Goal: Task Accomplishment & Management: Manage account settings

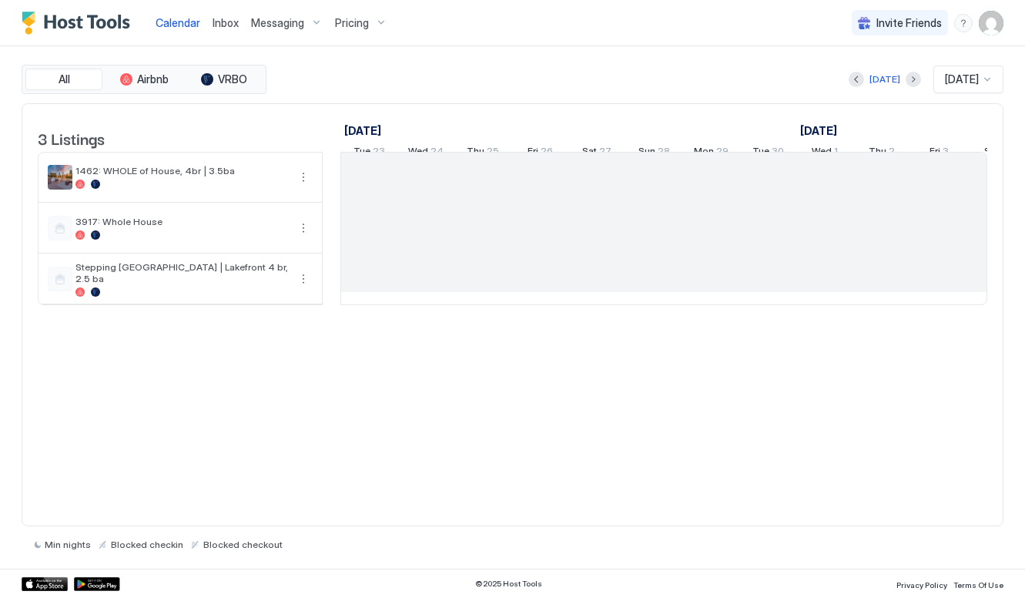
scroll to position [0, 855]
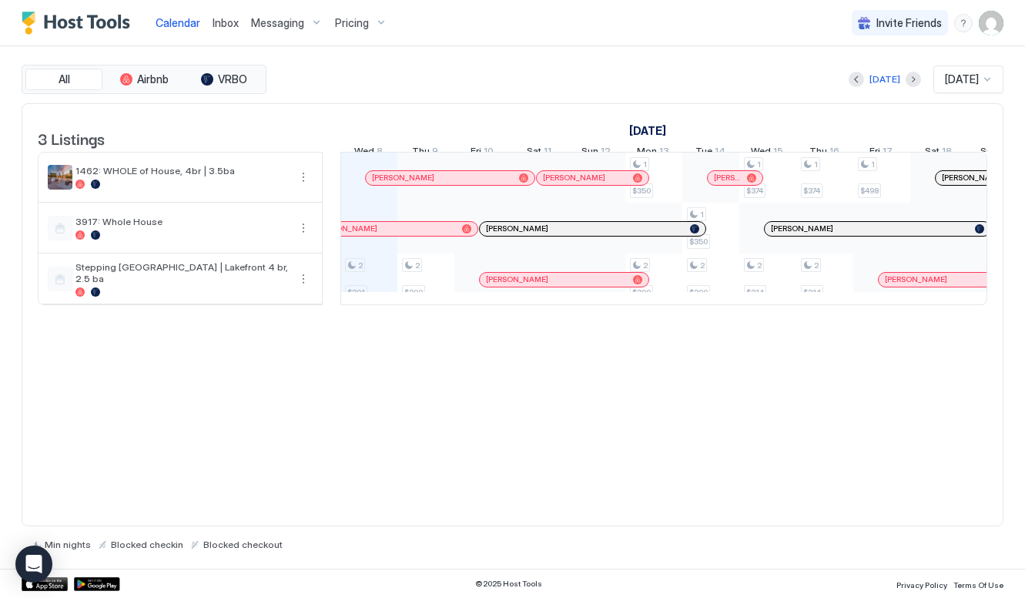
click at [364, 25] on span "Pricing" at bounding box center [352, 23] width 34 height 14
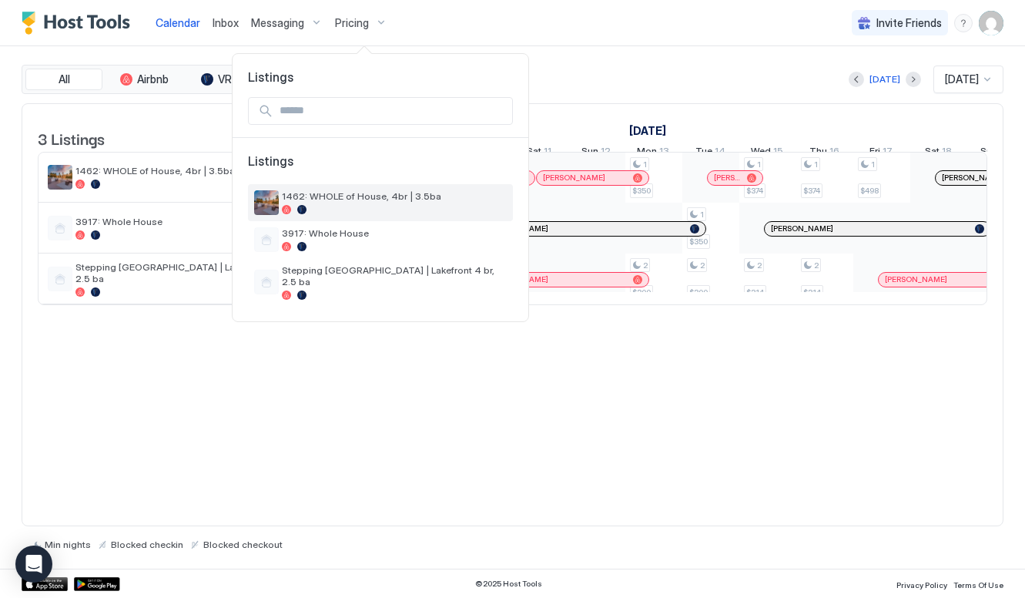
click at [357, 212] on div at bounding box center [394, 209] width 225 height 9
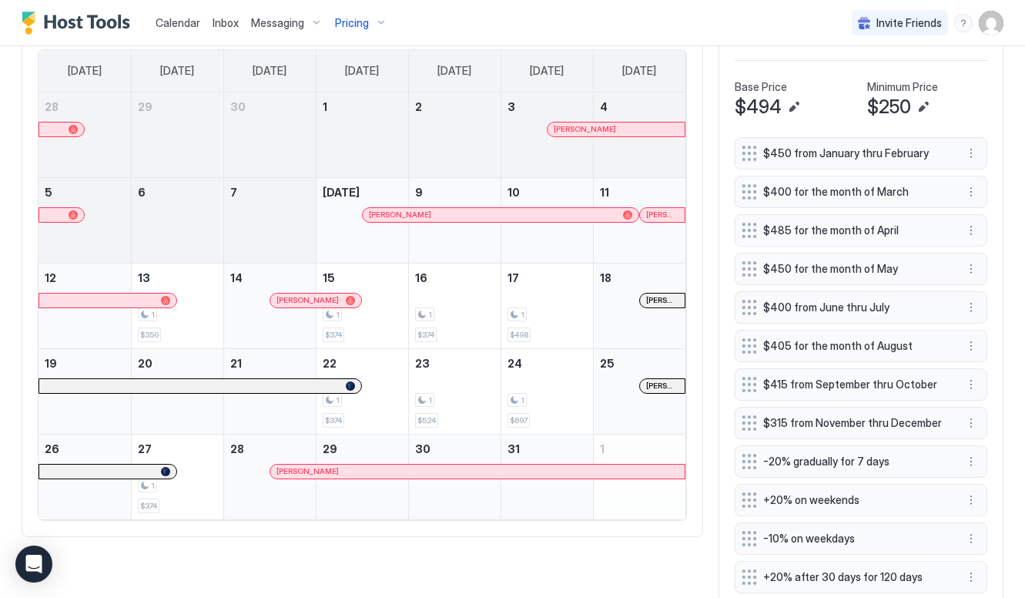
scroll to position [504, 0]
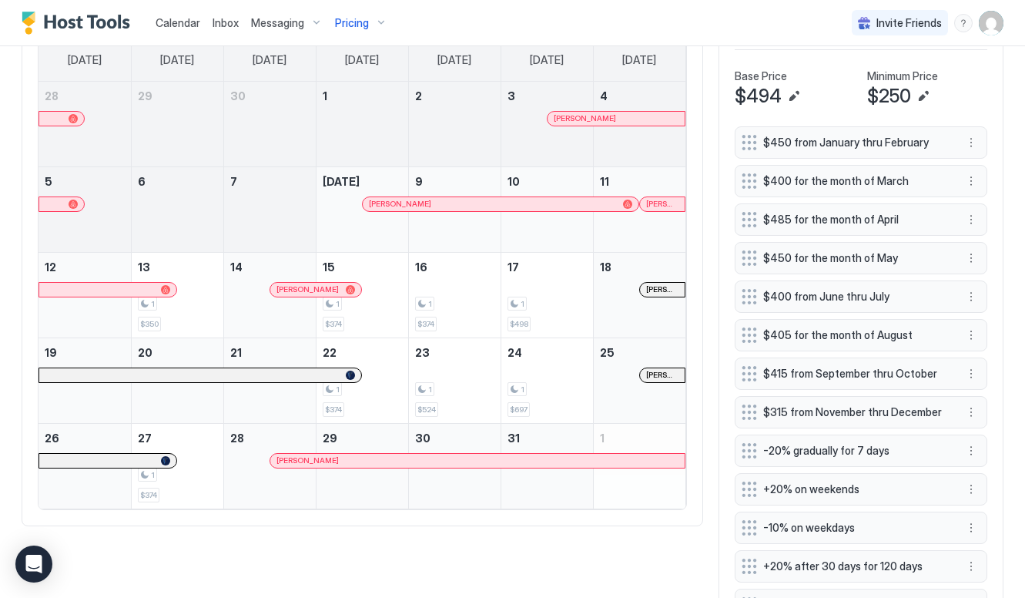
click at [654, 202] on span "[PERSON_NAME]" at bounding box center [662, 204] width 32 height 10
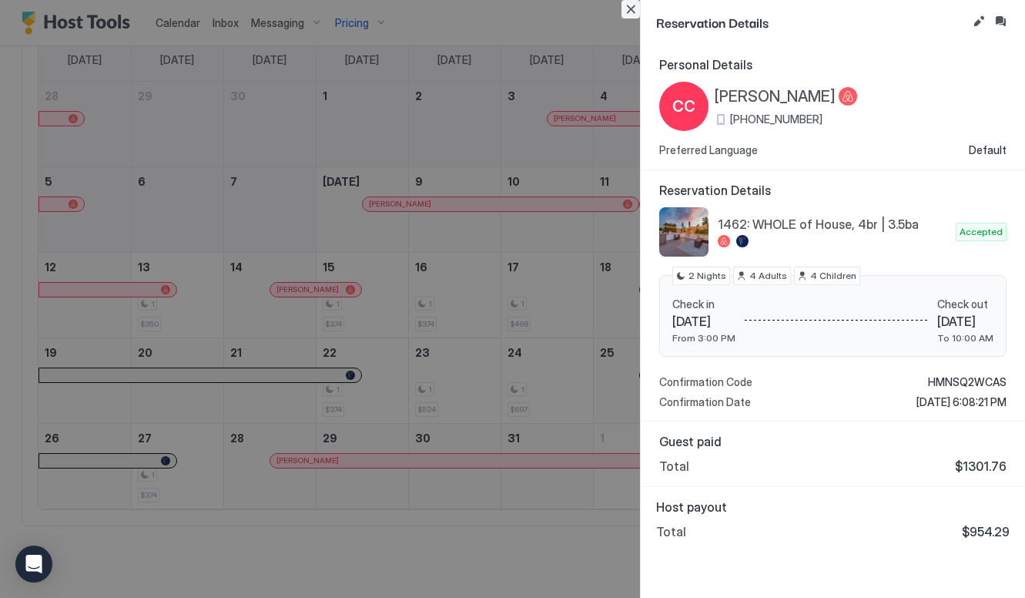
click at [633, 3] on button "Close" at bounding box center [630, 9] width 18 height 18
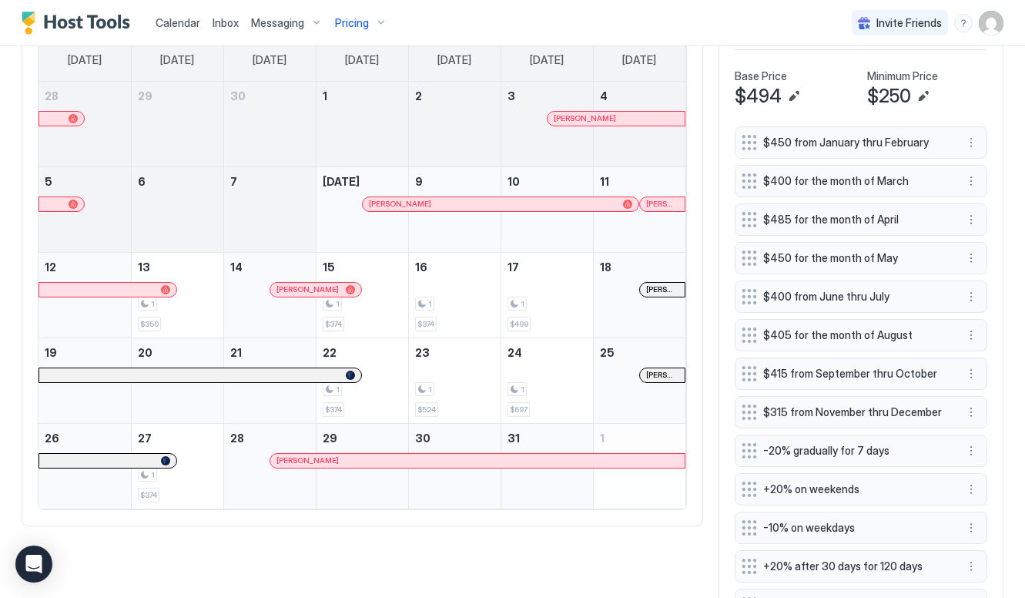
click at [329, 286] on span "[PERSON_NAME]" at bounding box center [307, 289] width 62 height 10
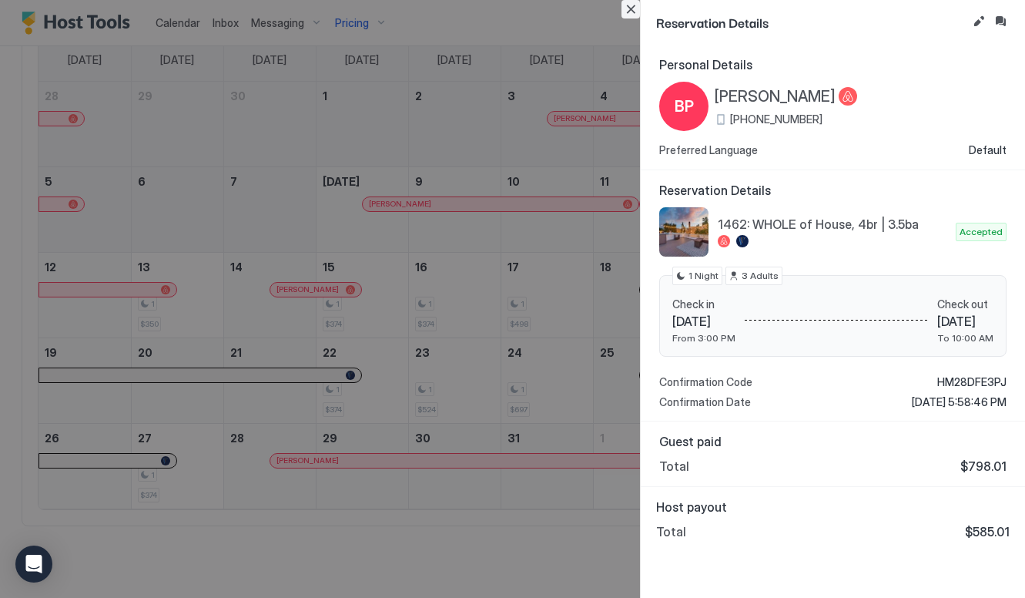
click at [627, 10] on button "Close" at bounding box center [630, 9] width 18 height 18
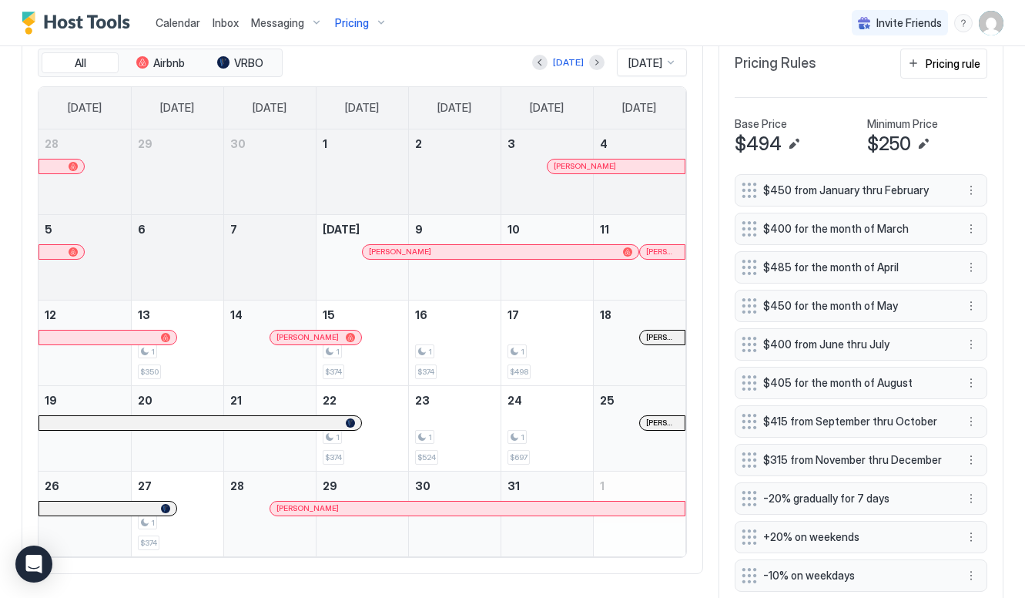
scroll to position [439, 0]
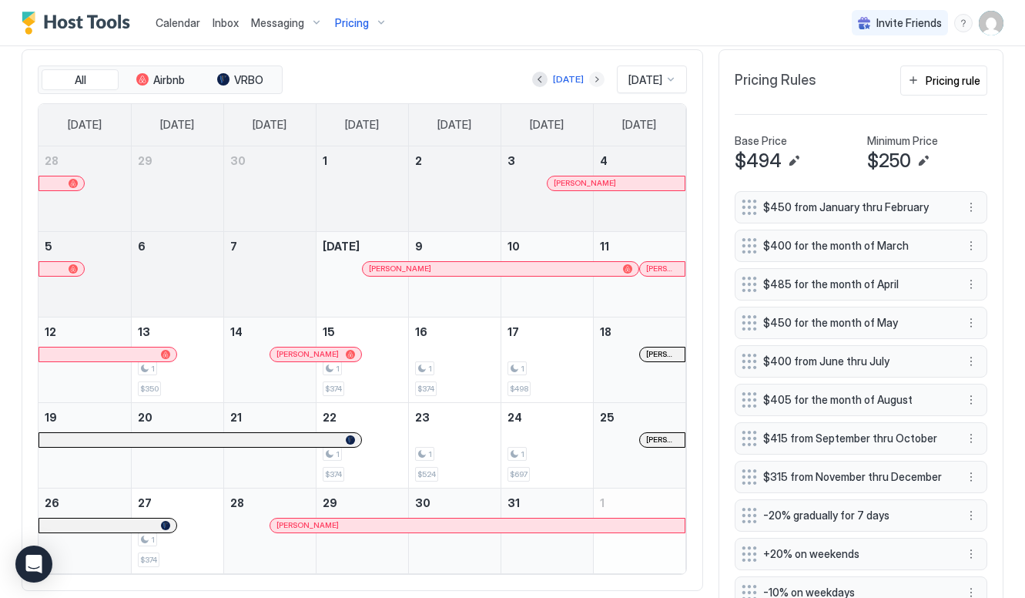
click at [590, 77] on button "Next month" at bounding box center [596, 79] width 15 height 15
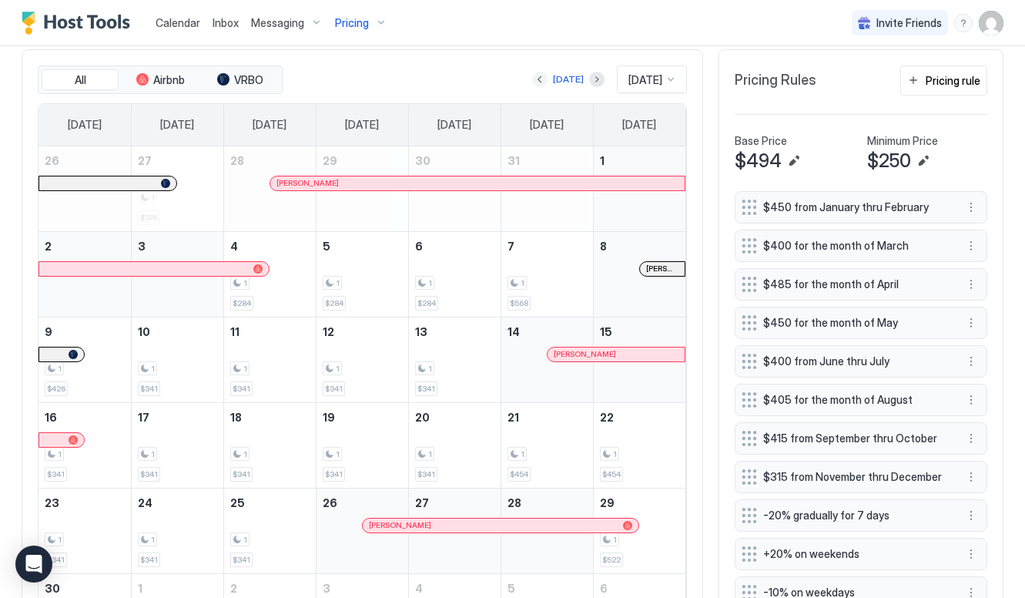
click at [536, 74] on button "Previous month" at bounding box center [539, 79] width 15 height 15
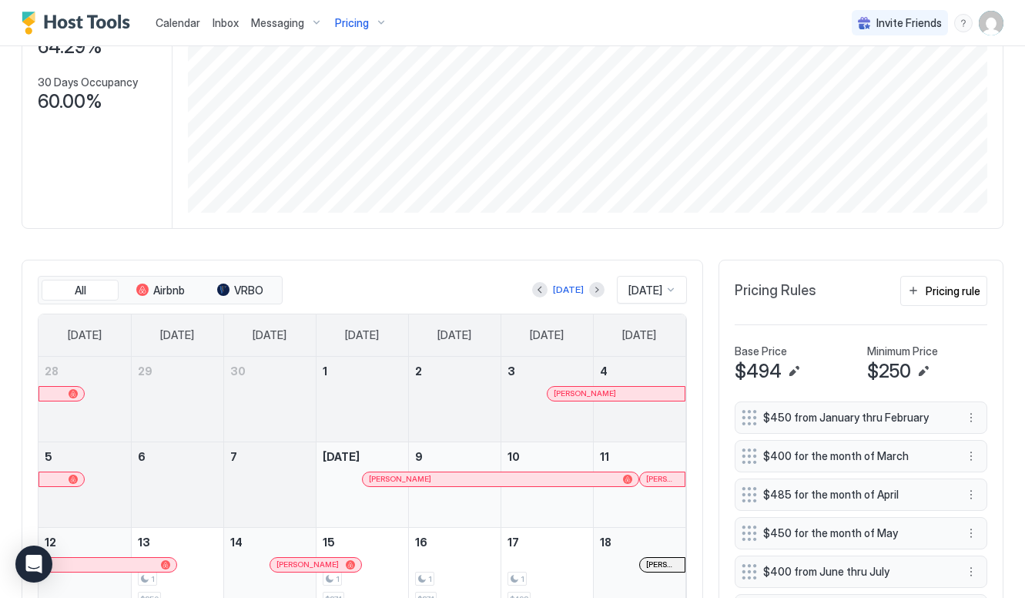
scroll to position [169, 0]
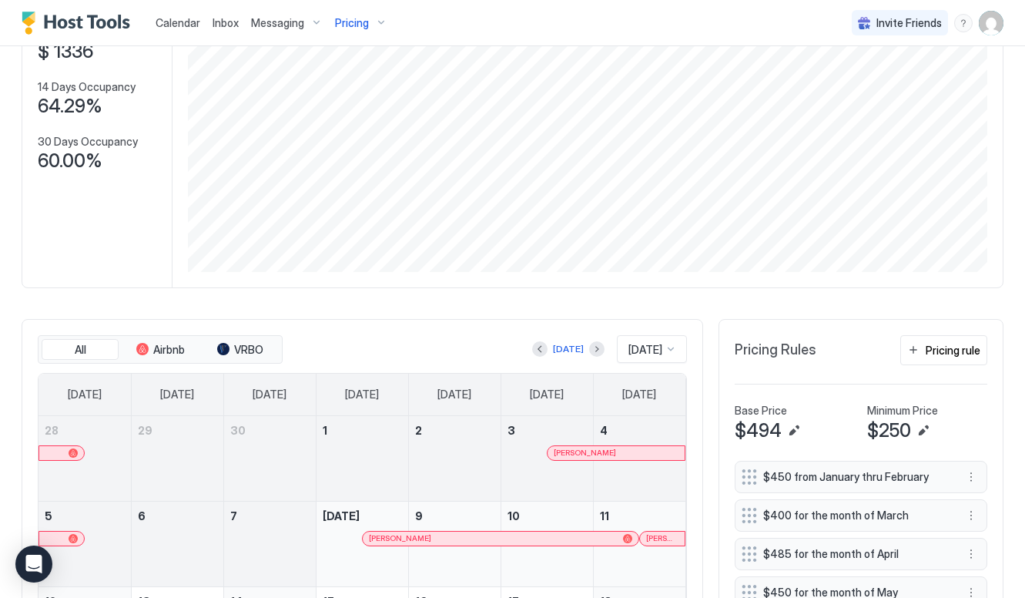
click at [373, 24] on div "Pricing" at bounding box center [361, 23] width 65 height 26
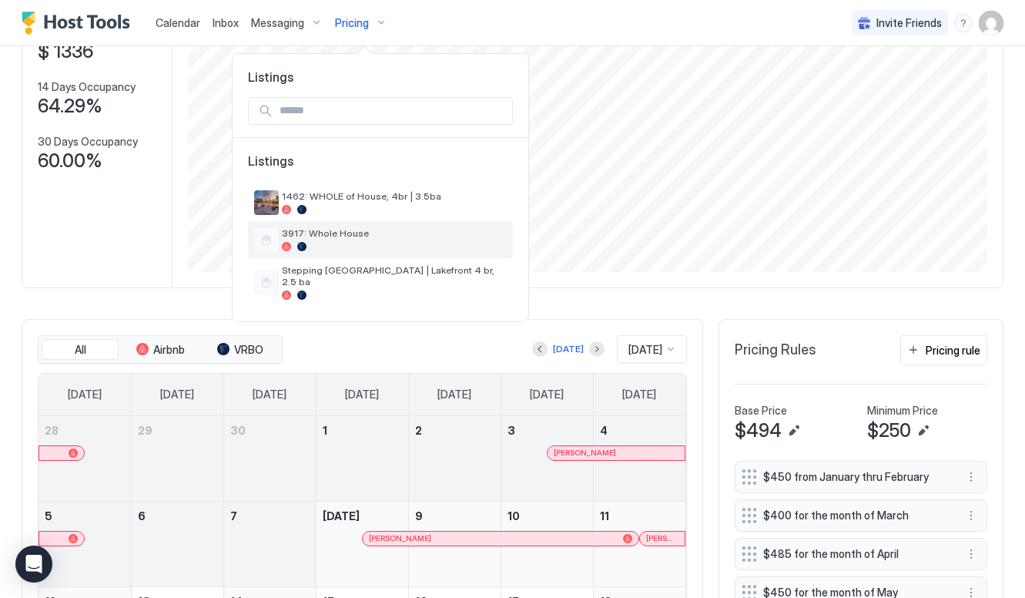
click at [408, 239] on span "3917: Whole House" at bounding box center [394, 233] width 225 height 12
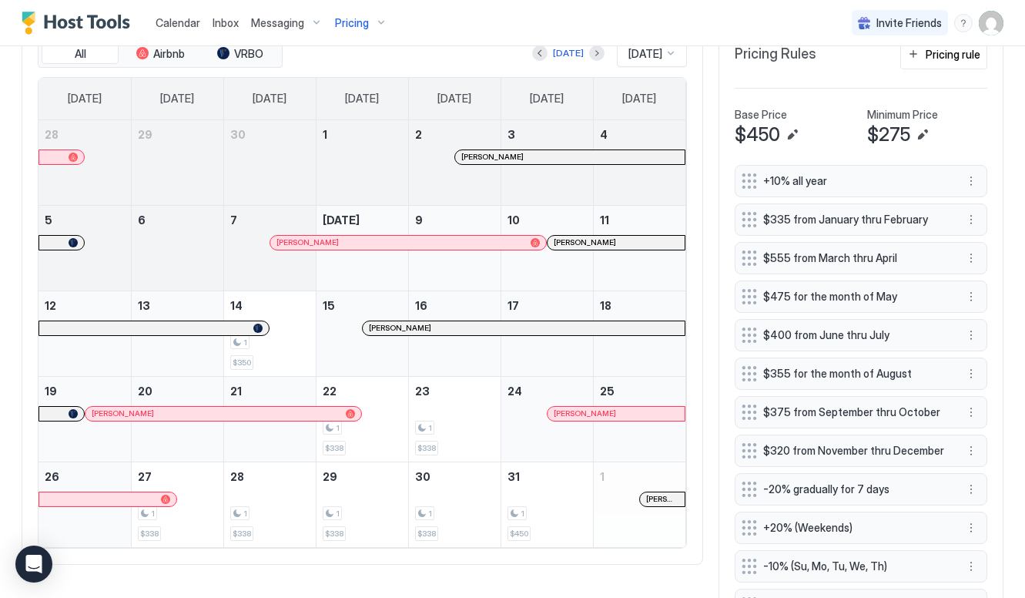
scroll to position [516, 0]
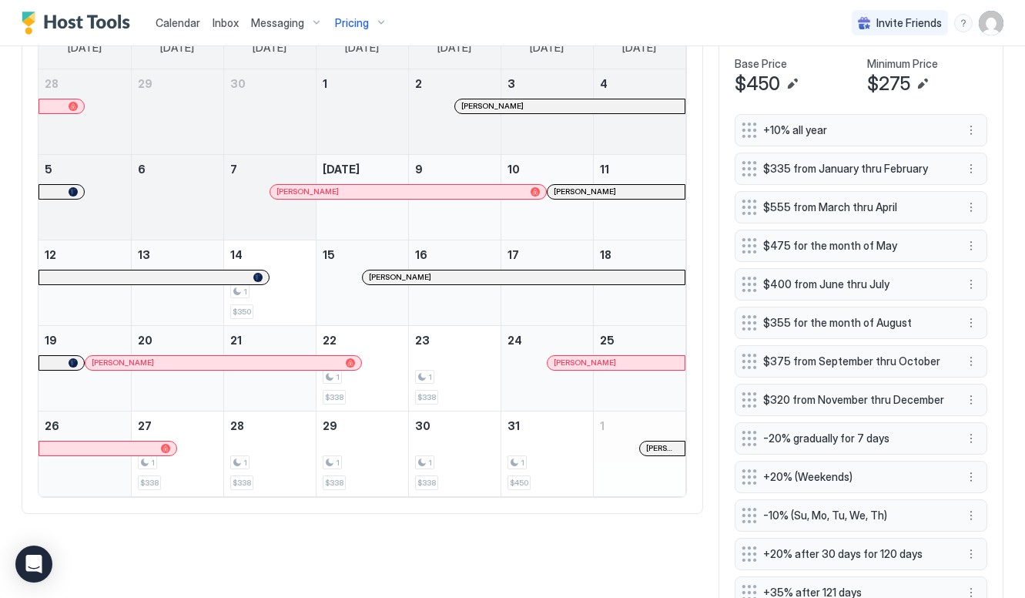
click at [313, 362] on div "[PERSON_NAME]" at bounding box center [216, 362] width 248 height 10
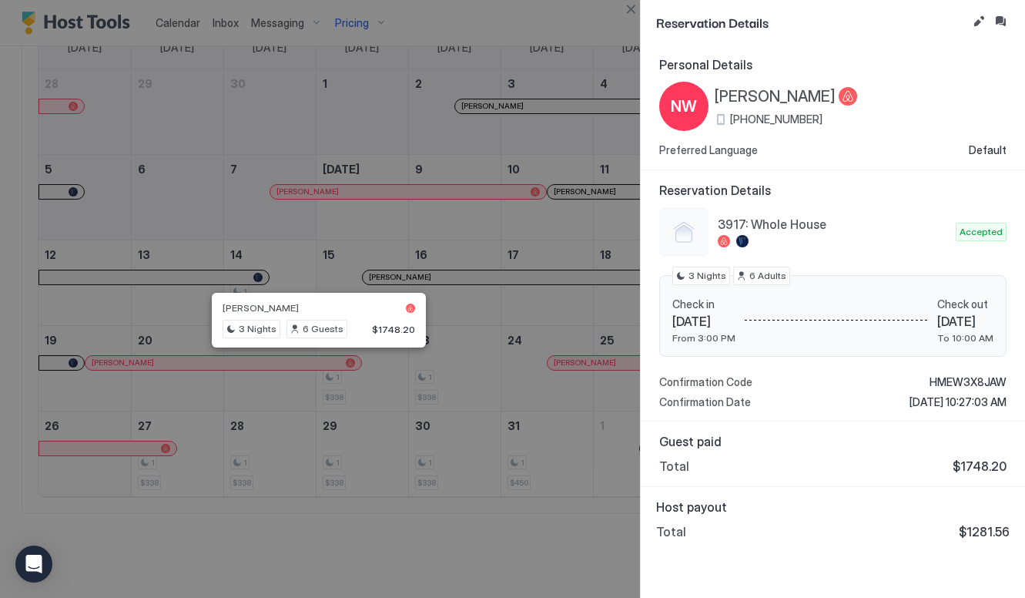
click at [444, 428] on div at bounding box center [512, 299] width 1025 height 598
click at [631, 12] on button "Close" at bounding box center [630, 9] width 18 height 18
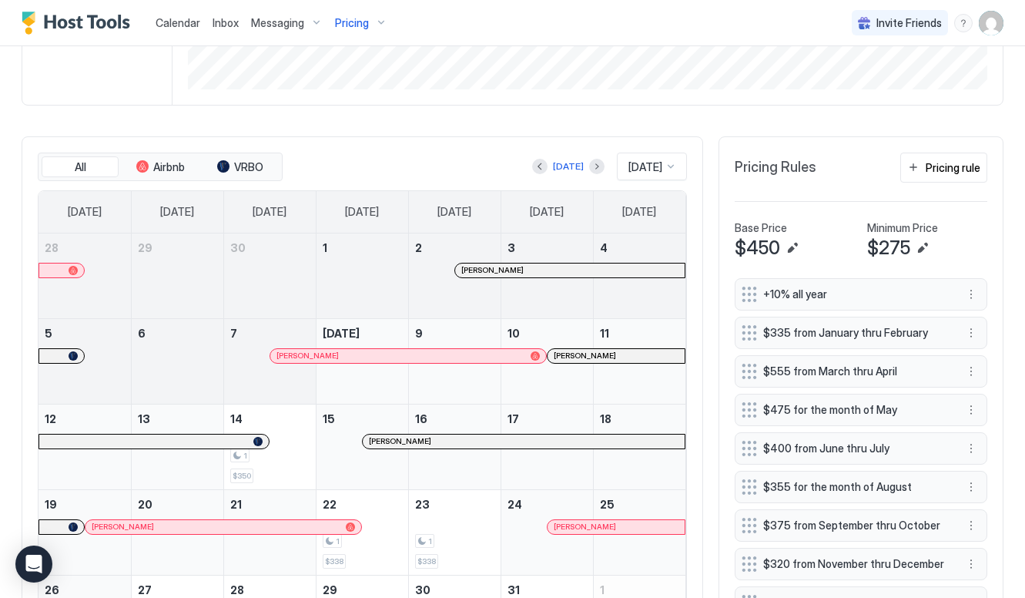
scroll to position [319, 0]
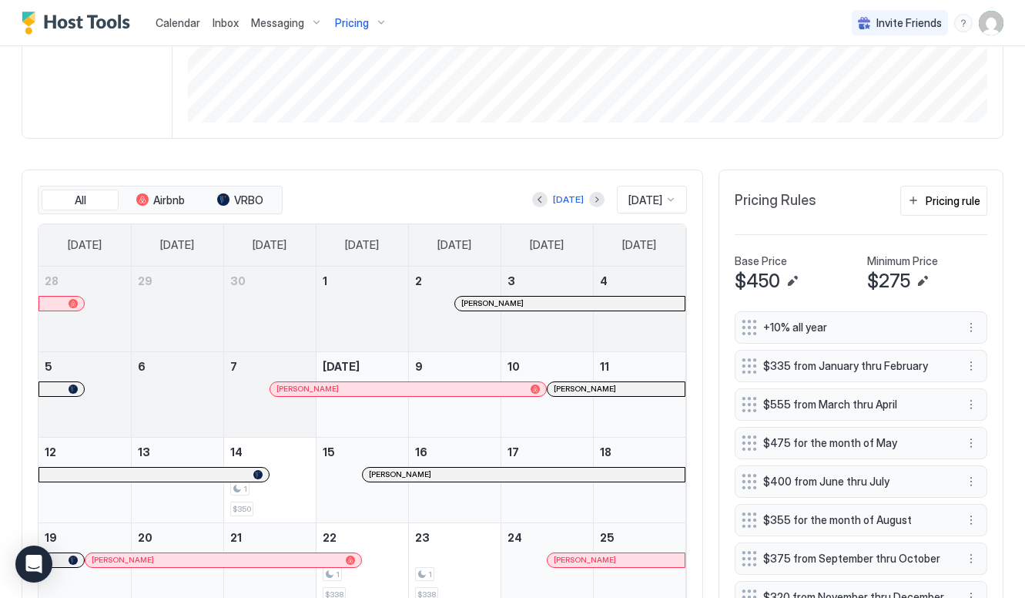
click at [362, 15] on div "Pricing" at bounding box center [361, 23] width 65 height 26
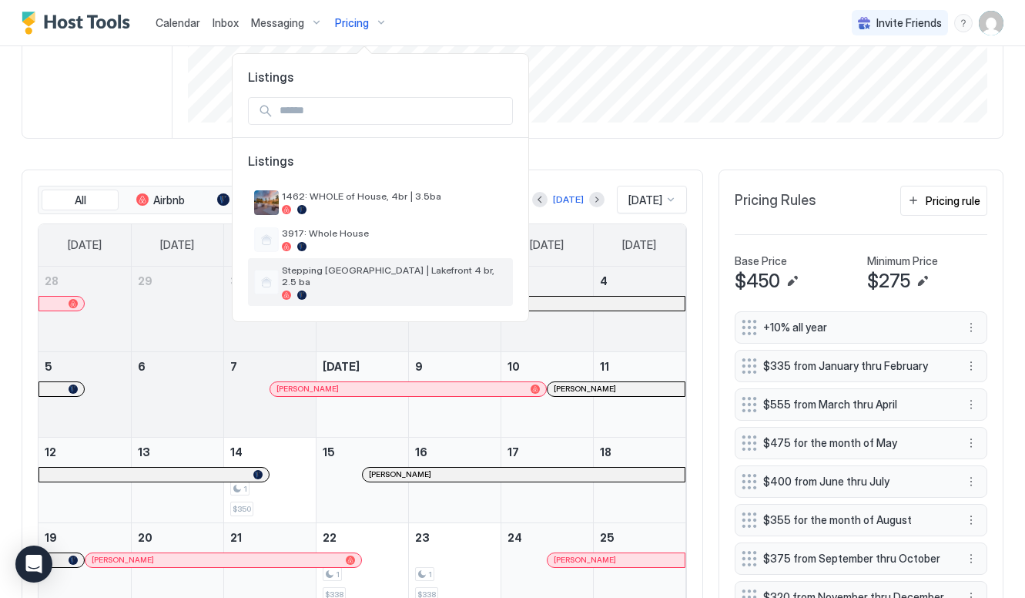
click at [427, 260] on div "Stepping [GEOGRAPHIC_DATA] | Lakefront 4 br, 2.5 ba" at bounding box center [380, 282] width 265 height 48
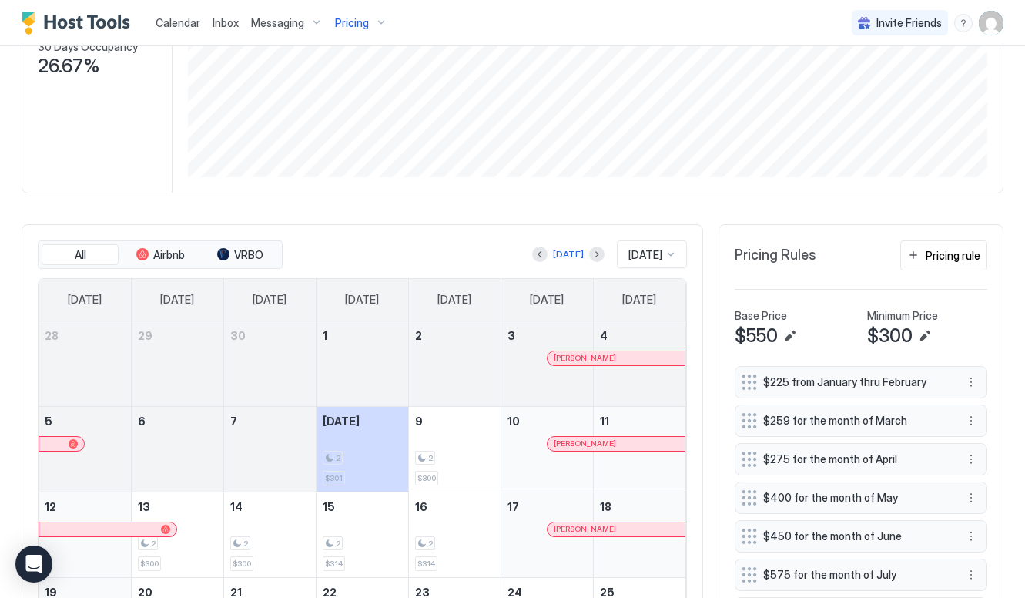
scroll to position [180, 0]
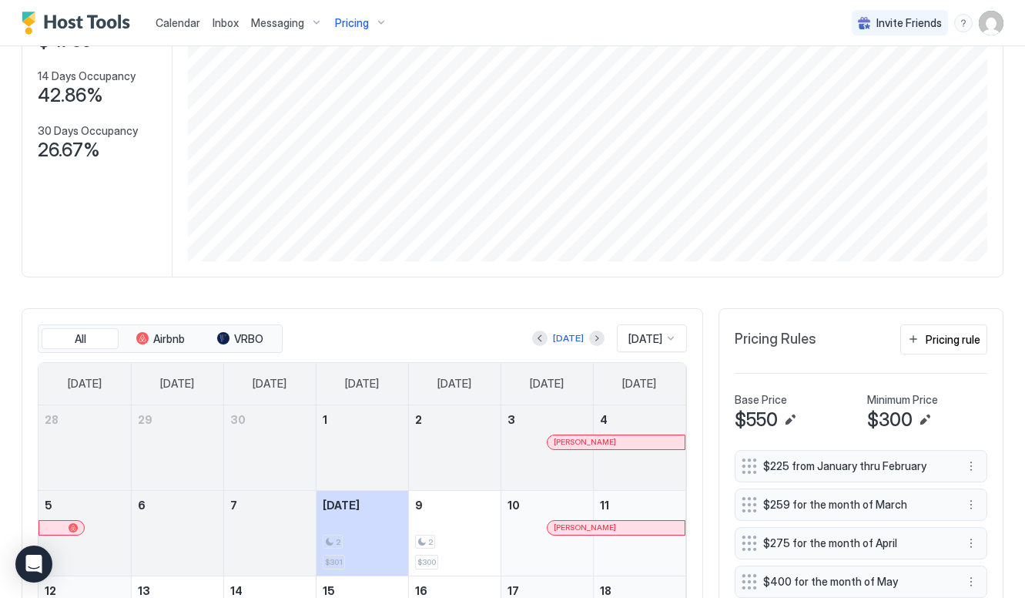
click at [589, 340] on button "Next month" at bounding box center [596, 337] width 15 height 15
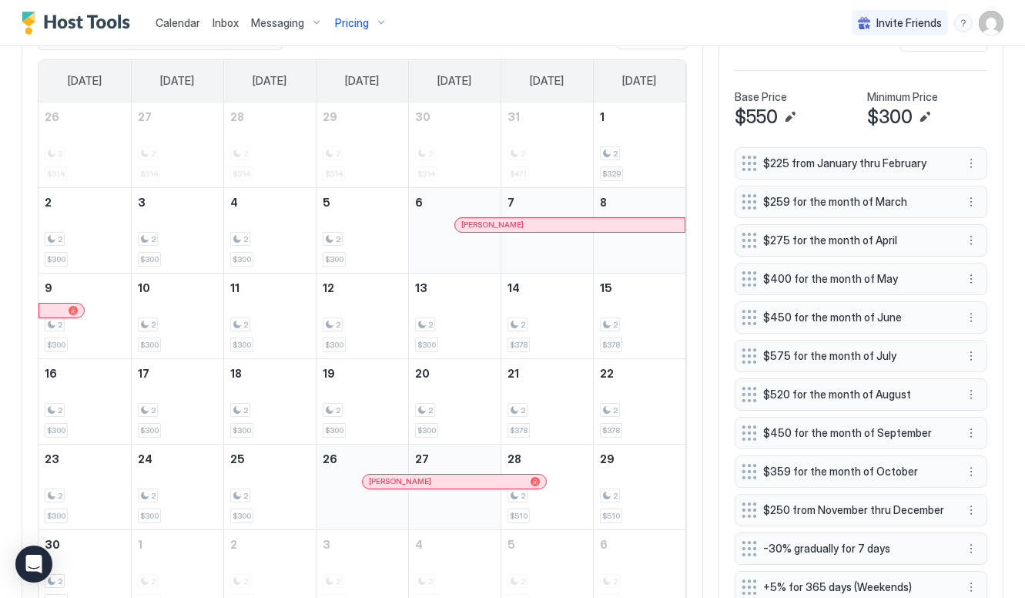
scroll to position [542, 0]
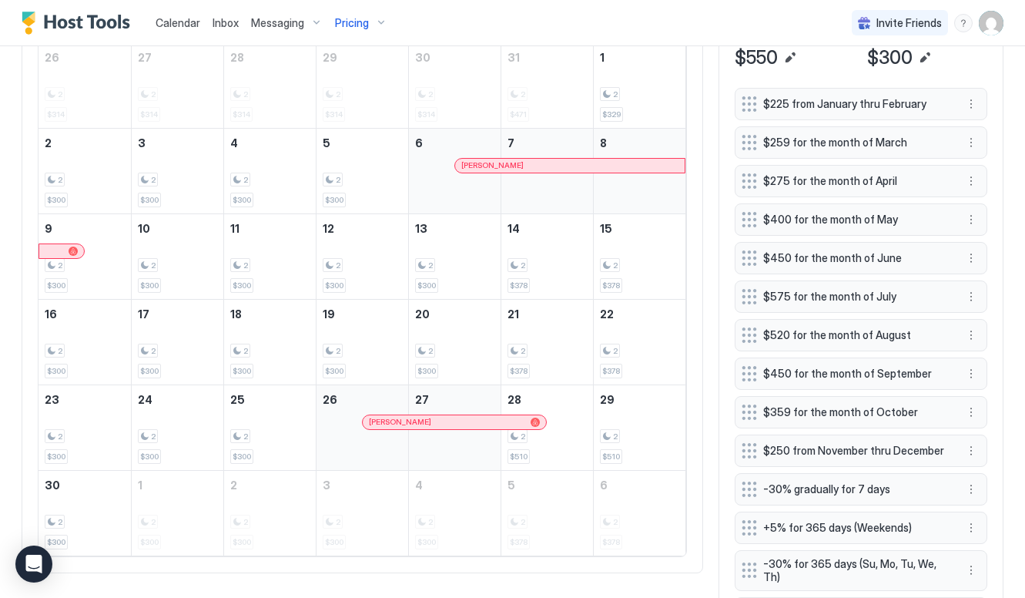
click at [535, 176] on div "November 7, 2025" at bounding box center [547, 171] width 92 height 85
click at [541, 166] on div "[PERSON_NAME]" at bounding box center [569, 165] width 217 height 10
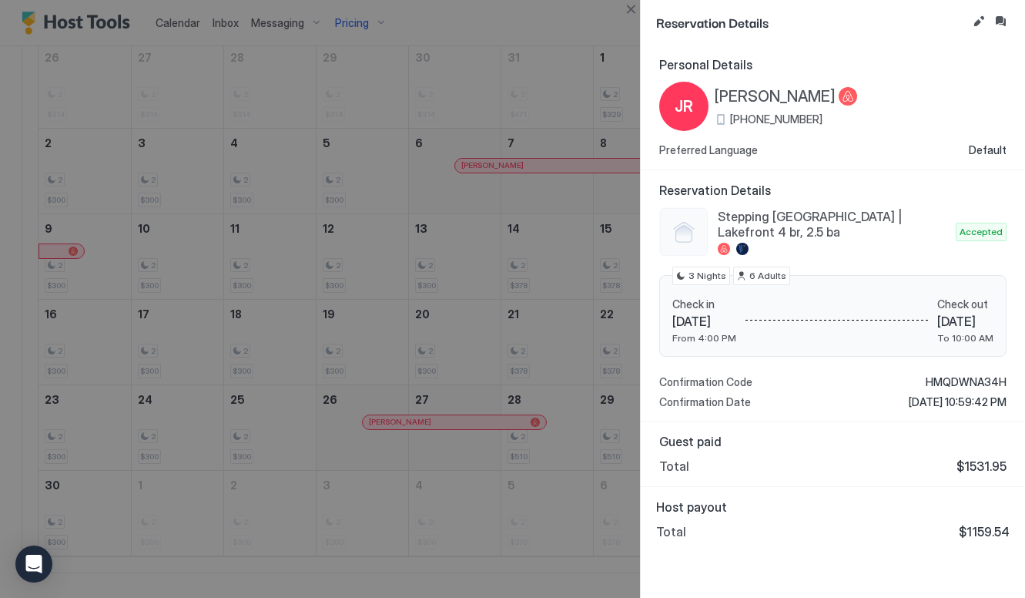
click at [630, 8] on button "Close" at bounding box center [630, 9] width 18 height 18
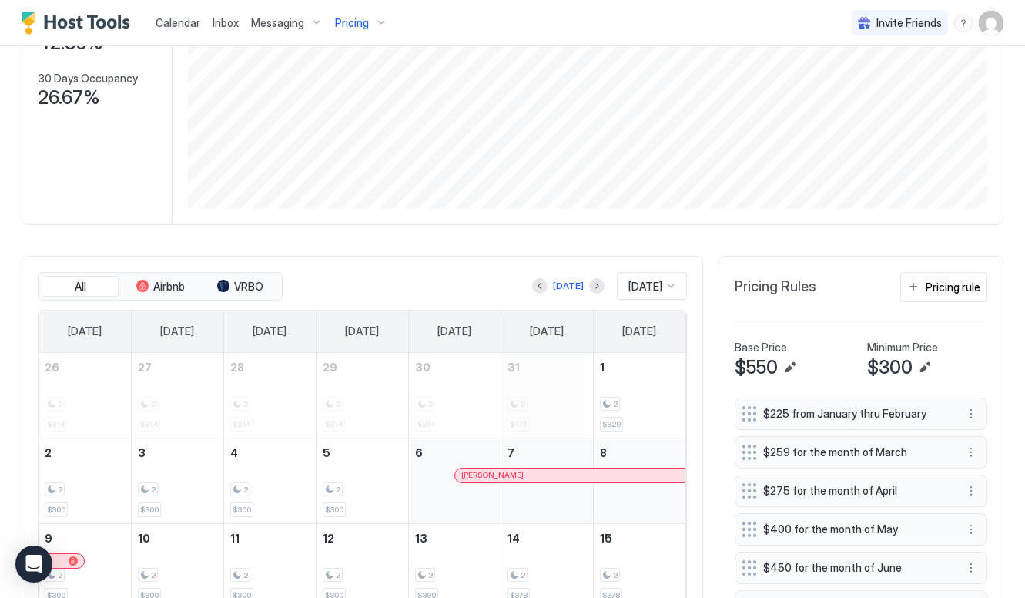
scroll to position [205, 0]
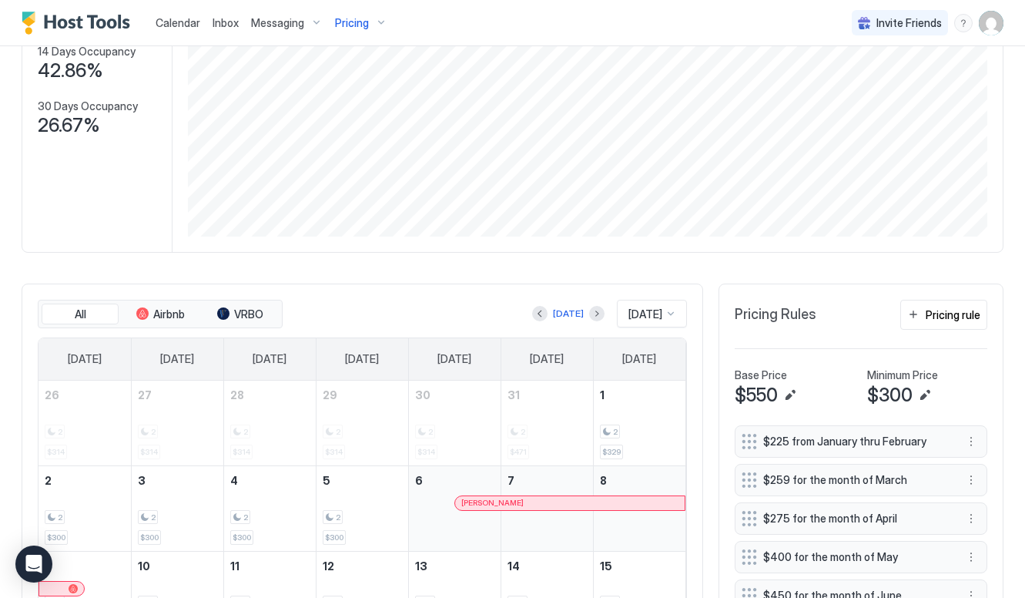
click at [370, 25] on div "Pricing" at bounding box center [361, 23] width 65 height 26
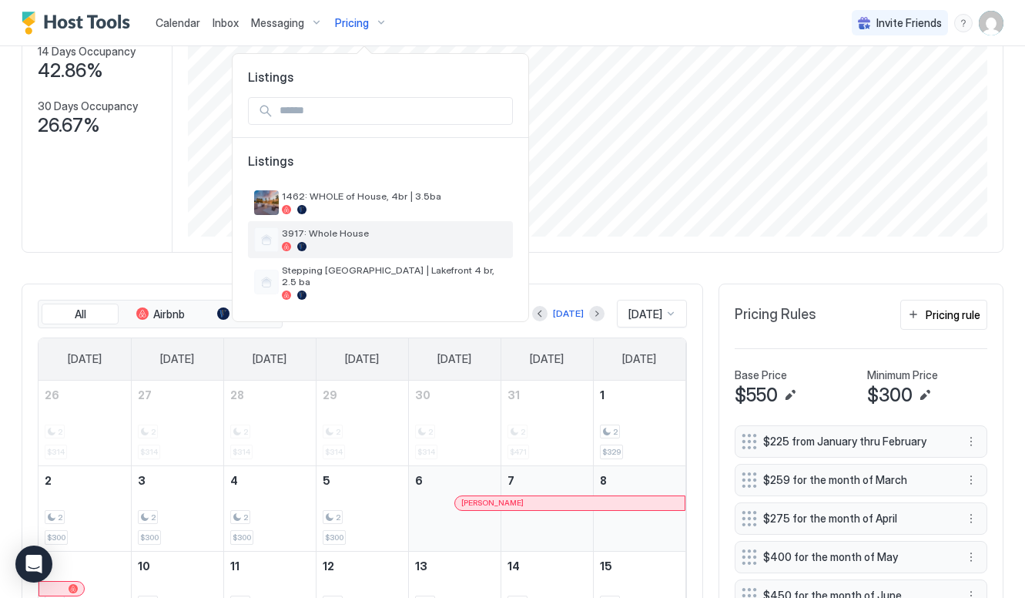
click at [348, 229] on span "3917: Whole House" at bounding box center [394, 233] width 225 height 12
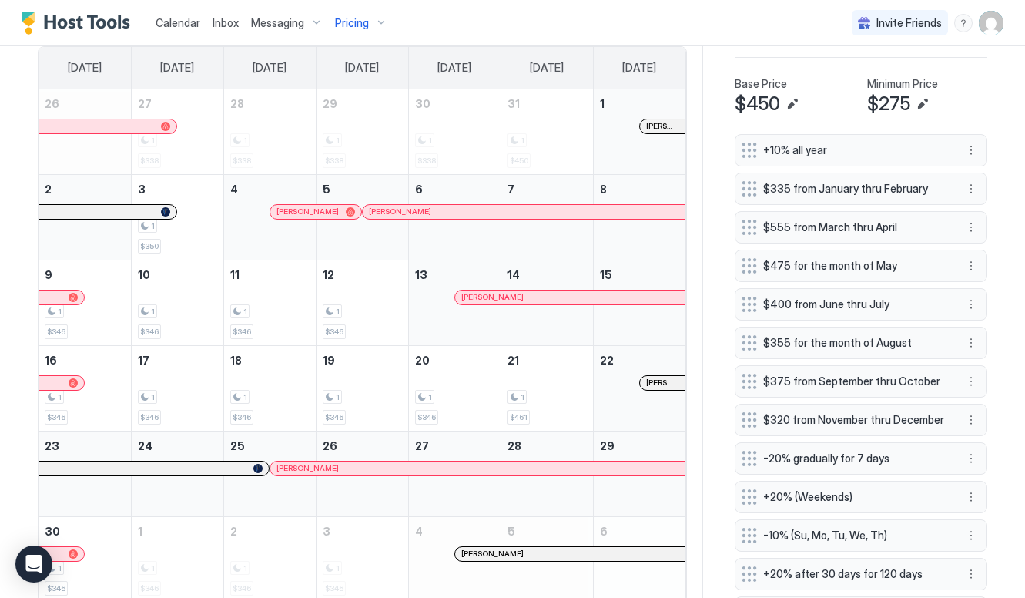
scroll to position [501, 0]
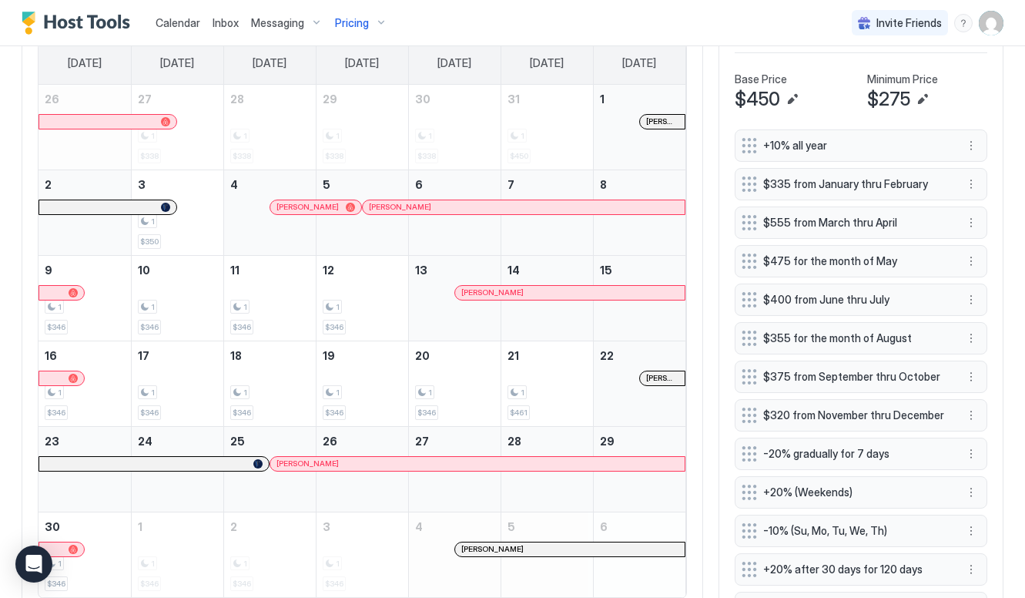
click at [326, 207] on div "[PERSON_NAME]" at bounding box center [307, 207] width 63 height 10
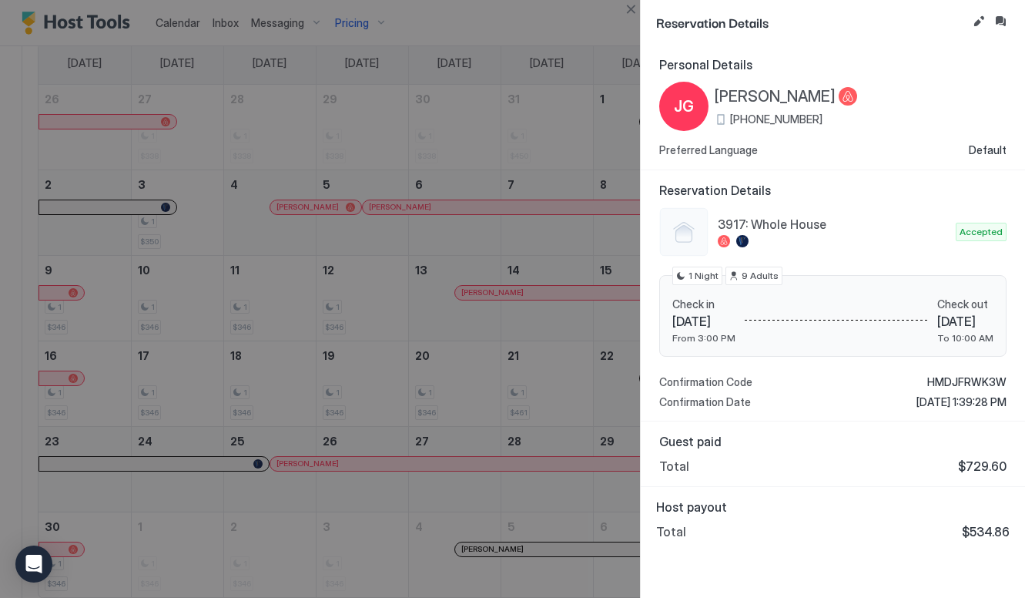
click at [497, 243] on div at bounding box center [512, 299] width 1025 height 598
click at [629, 8] on button "Close" at bounding box center [630, 9] width 18 height 18
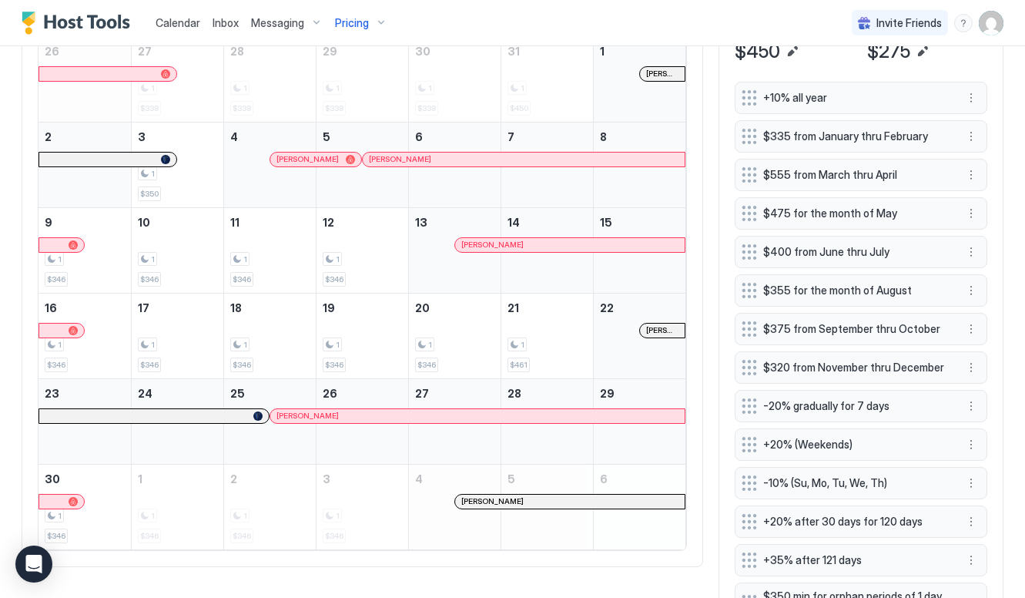
scroll to position [612, 0]
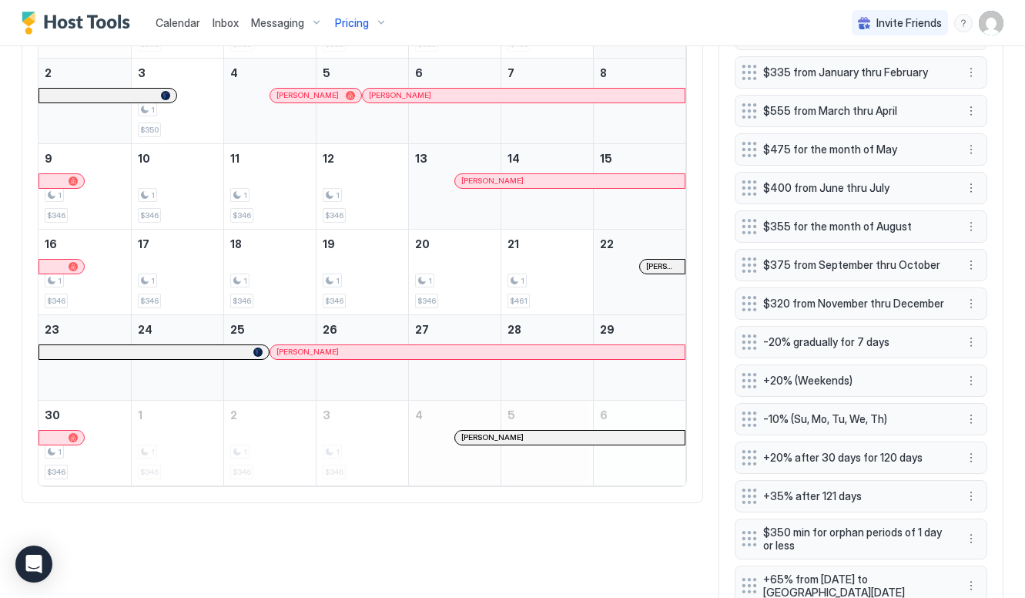
click at [374, 35] on button "Pricing" at bounding box center [361, 22] width 65 height 45
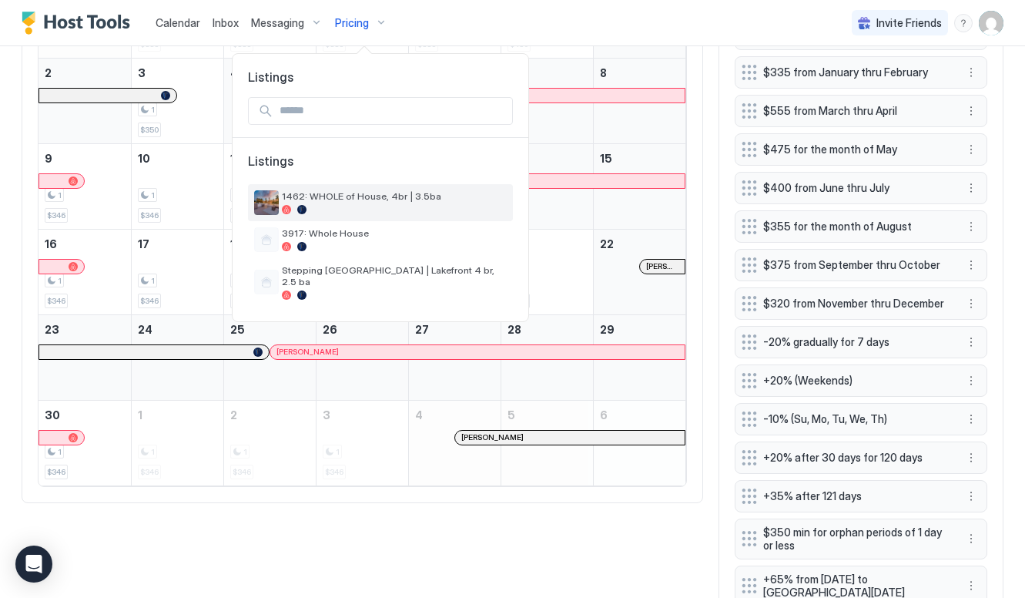
click at [360, 195] on span "1462: WHOLE of House, 4br | 3.5ba" at bounding box center [394, 196] width 225 height 12
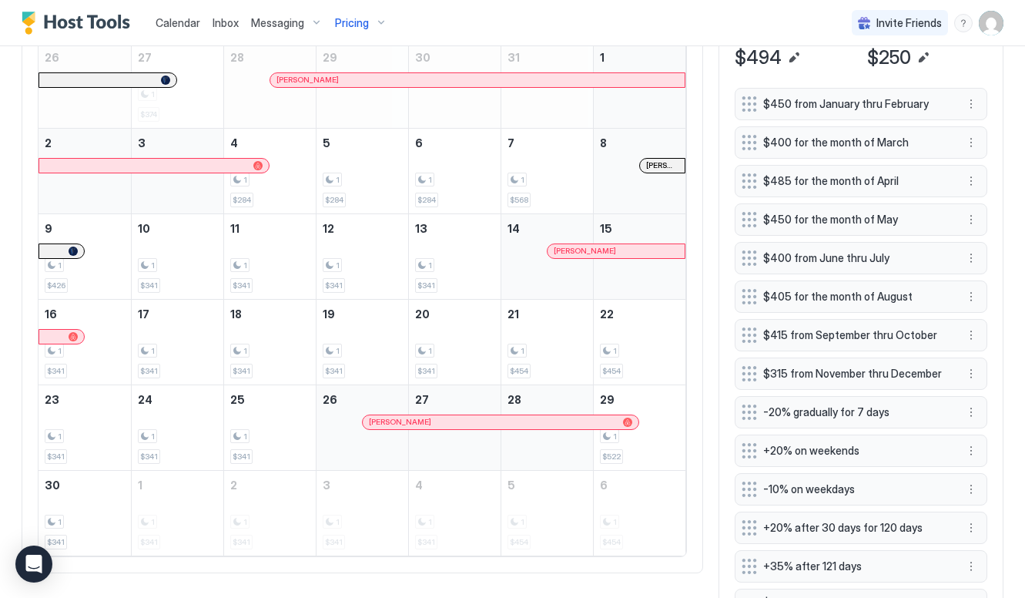
scroll to position [548, 0]
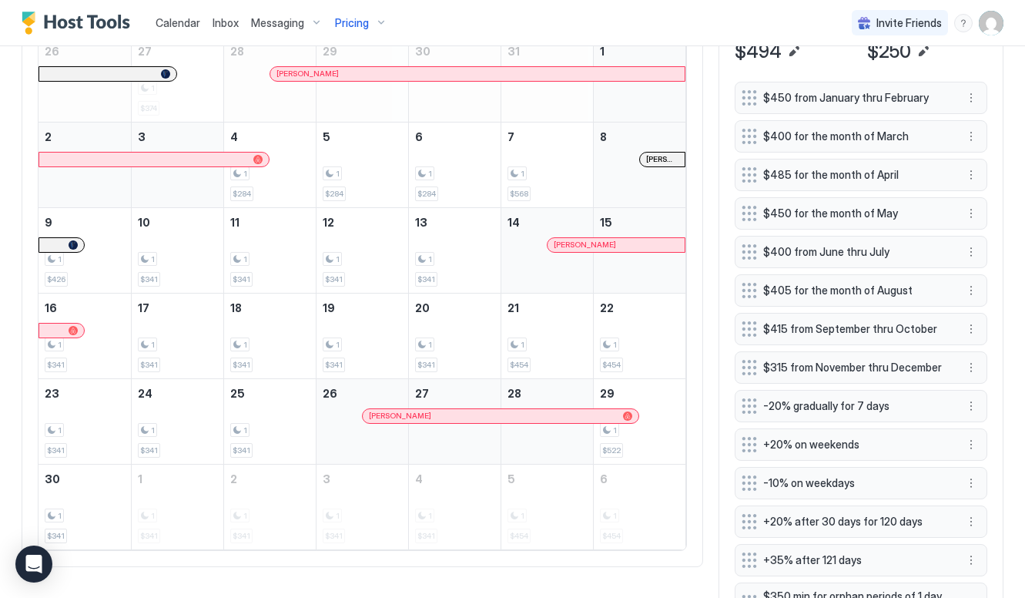
click at [575, 247] on span "Ben Parsons" at bounding box center [585, 244] width 62 height 10
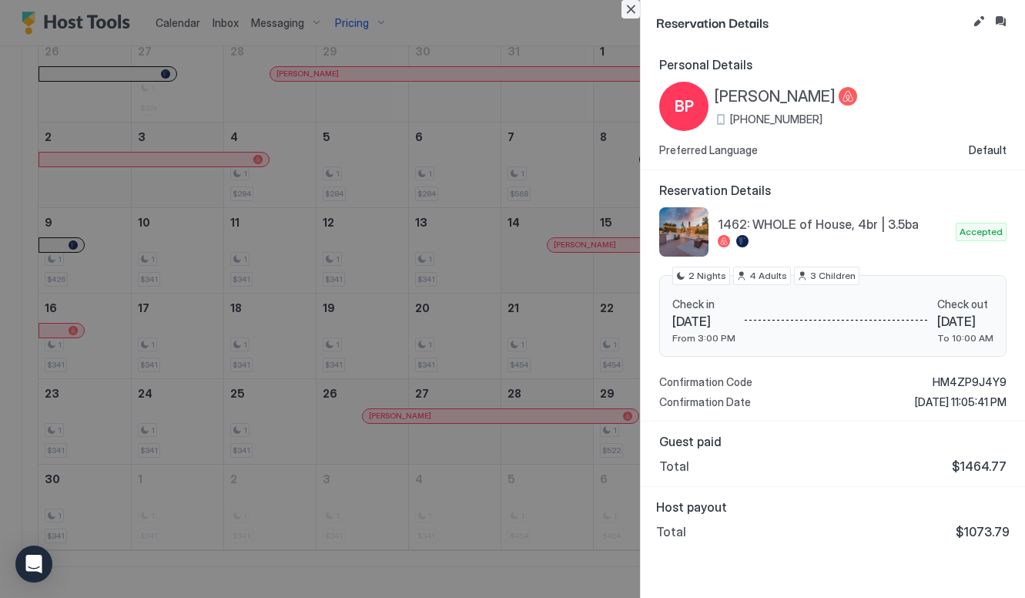
click at [631, 5] on button "Close" at bounding box center [630, 9] width 18 height 18
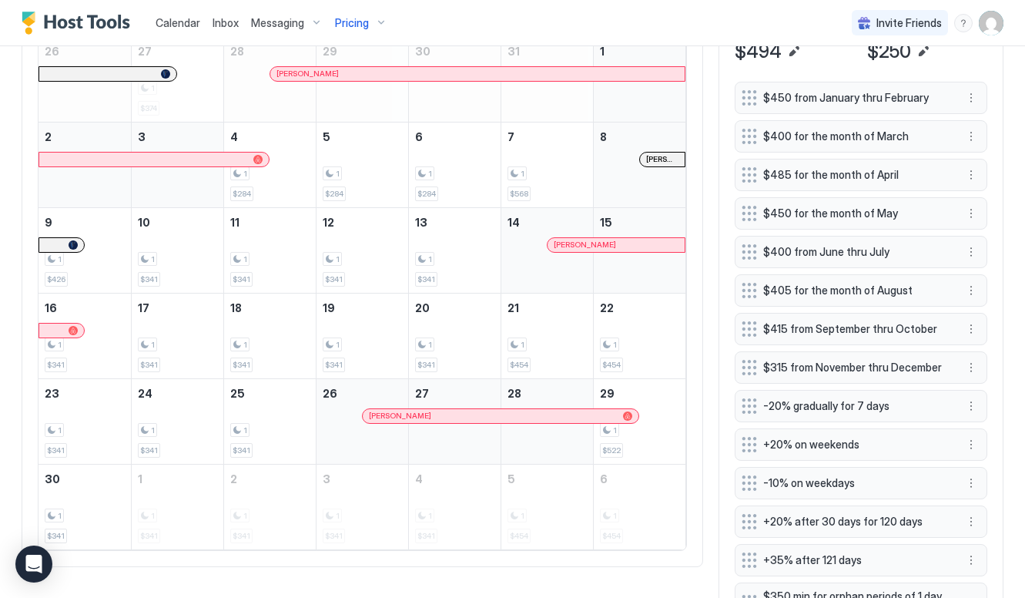
click at [655, 155] on span "[PERSON_NAME]" at bounding box center [662, 159] width 32 height 10
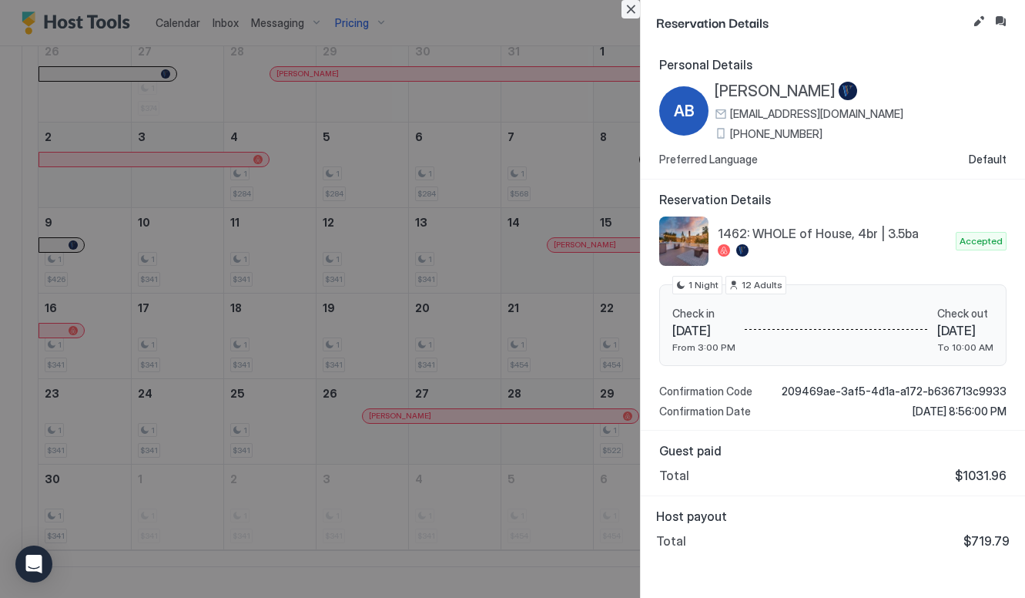
click at [634, 9] on button "Close" at bounding box center [630, 9] width 18 height 18
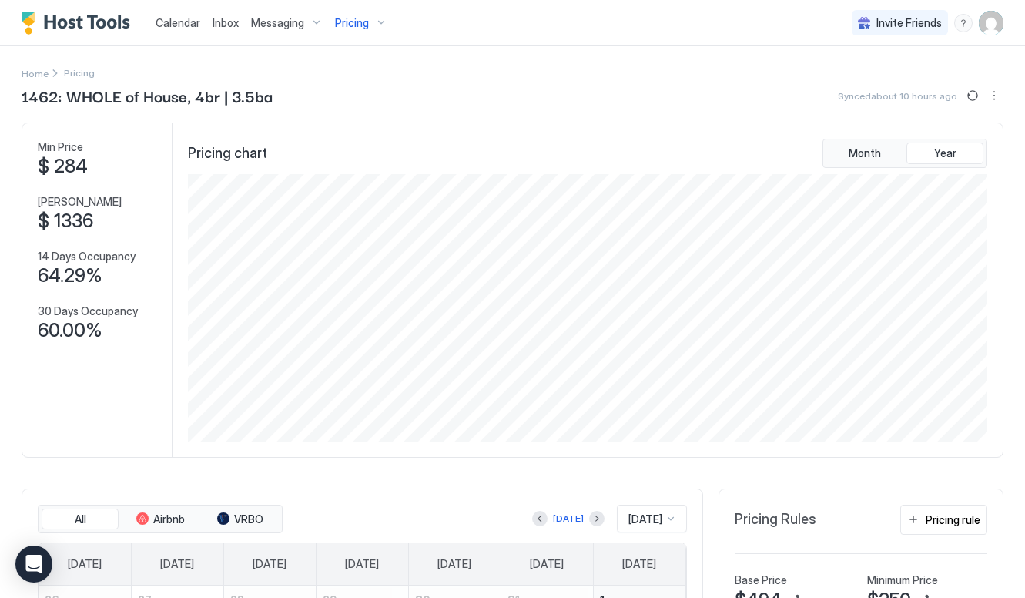
scroll to position [0, 0]
click at [360, 25] on span "Pricing" at bounding box center [352, 23] width 34 height 14
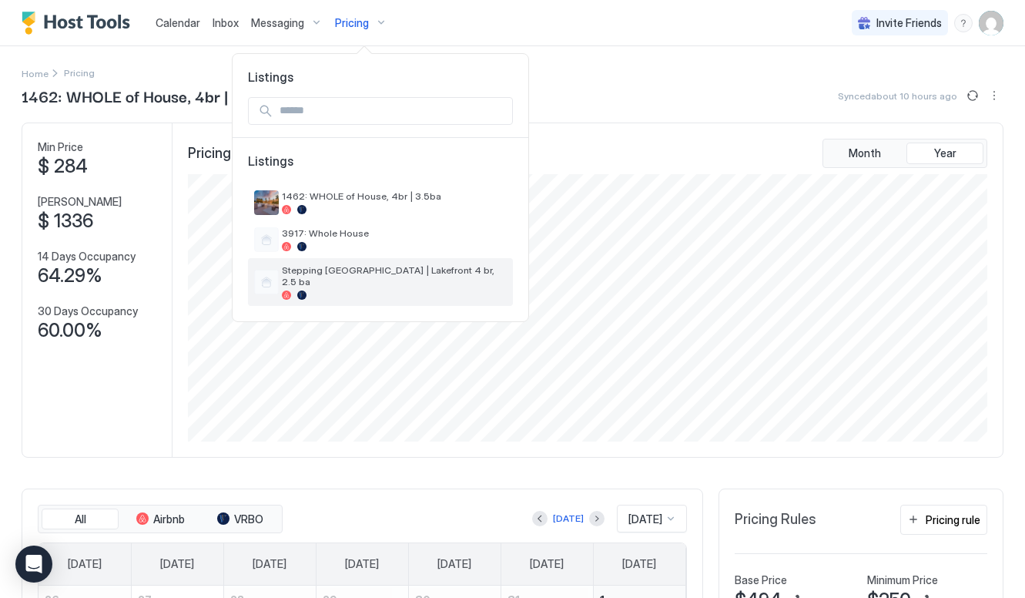
click at [370, 265] on span "Stepping [GEOGRAPHIC_DATA] | Lakefront 4 br, 2.5 ba" at bounding box center [394, 275] width 225 height 23
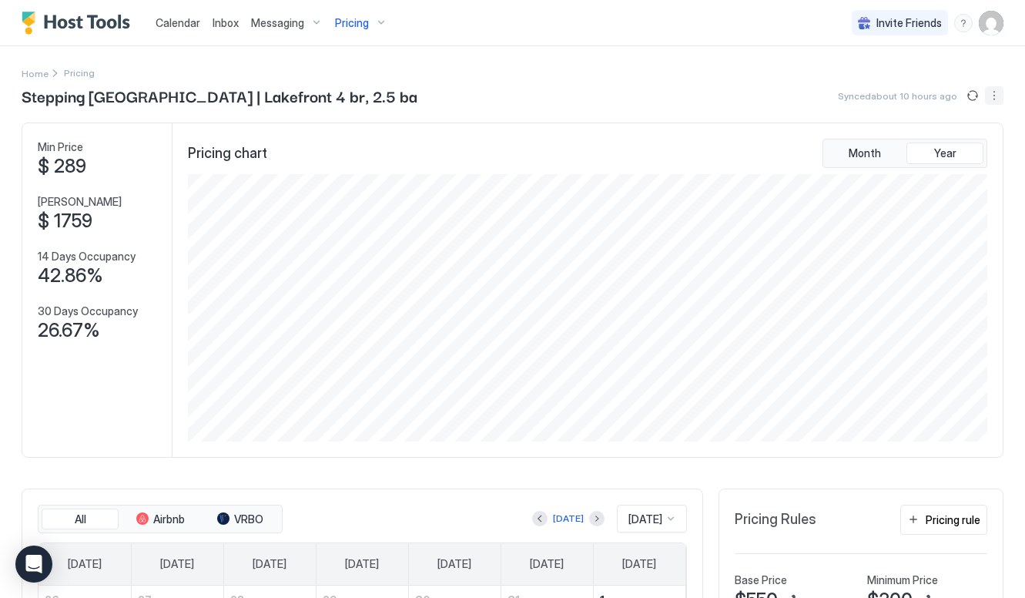
click at [992, 93] on button "More options" at bounding box center [994, 95] width 18 height 18
click at [973, 147] on span "Listing Settings" at bounding box center [967, 142] width 69 height 12
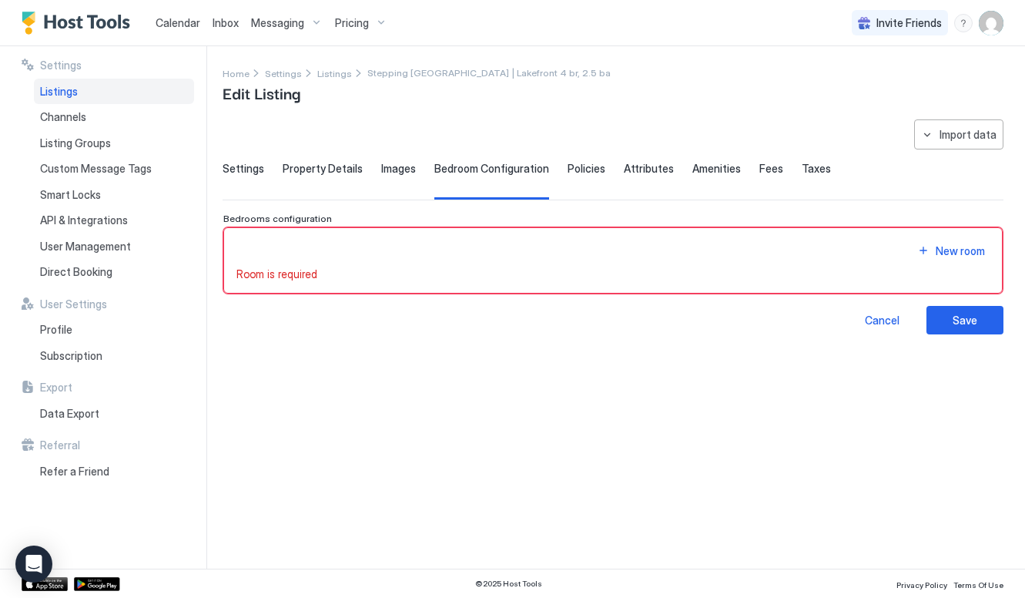
click at [802, 174] on span "Taxes" at bounding box center [816, 169] width 29 height 14
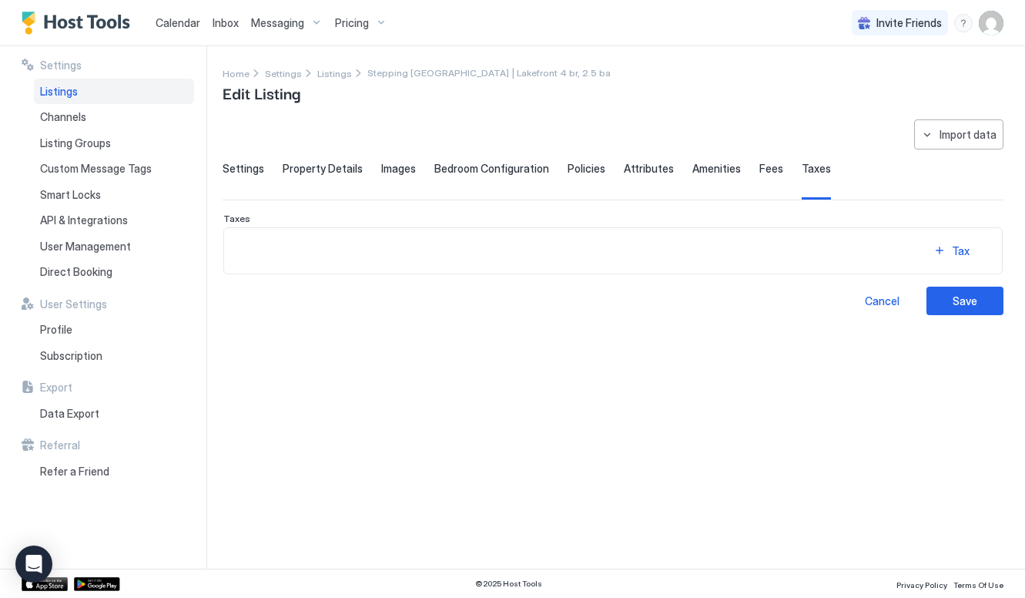
click at [759, 172] on span "Fees" at bounding box center [771, 169] width 24 height 14
click at [962, 243] on div "Fee" at bounding box center [960, 251] width 18 height 16
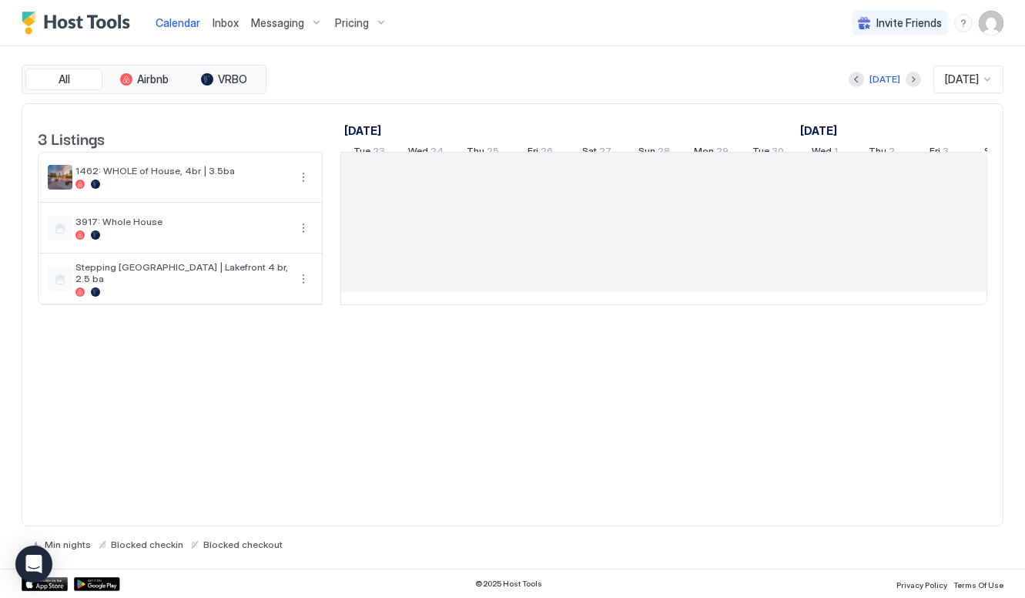
scroll to position [0, 855]
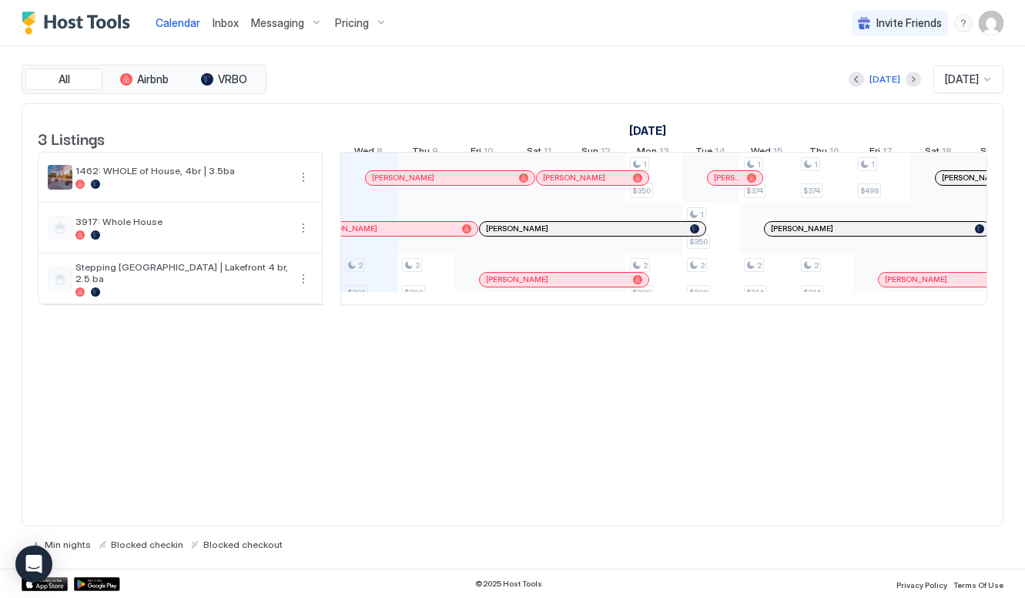
click at [358, 31] on div "Pricing" at bounding box center [361, 23] width 65 height 26
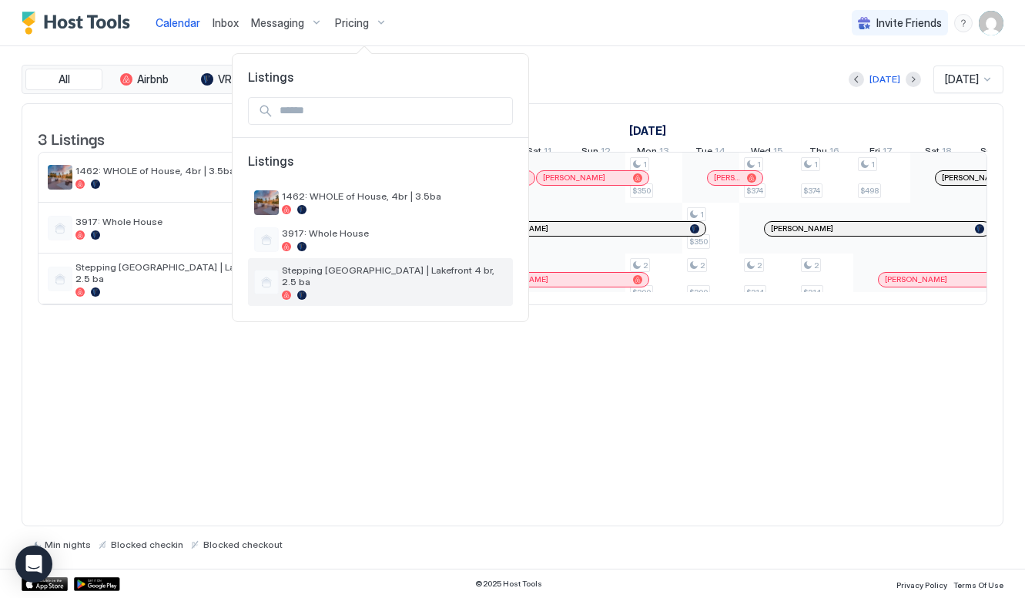
click at [343, 273] on span "Stepping [GEOGRAPHIC_DATA] | Lakefront 4 br, 2.5 ba" at bounding box center [394, 275] width 225 height 23
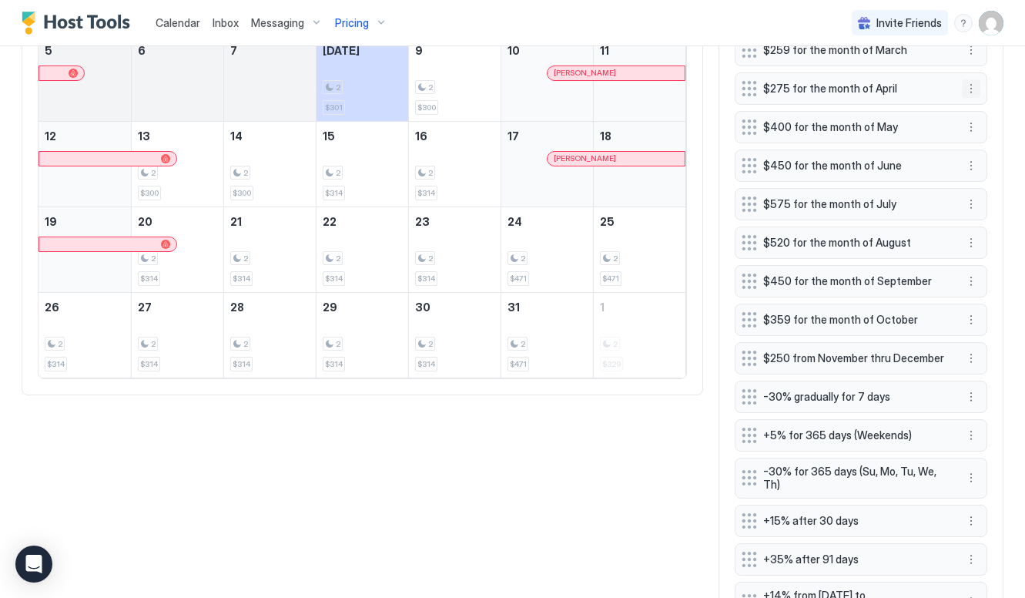
scroll to position [561, 0]
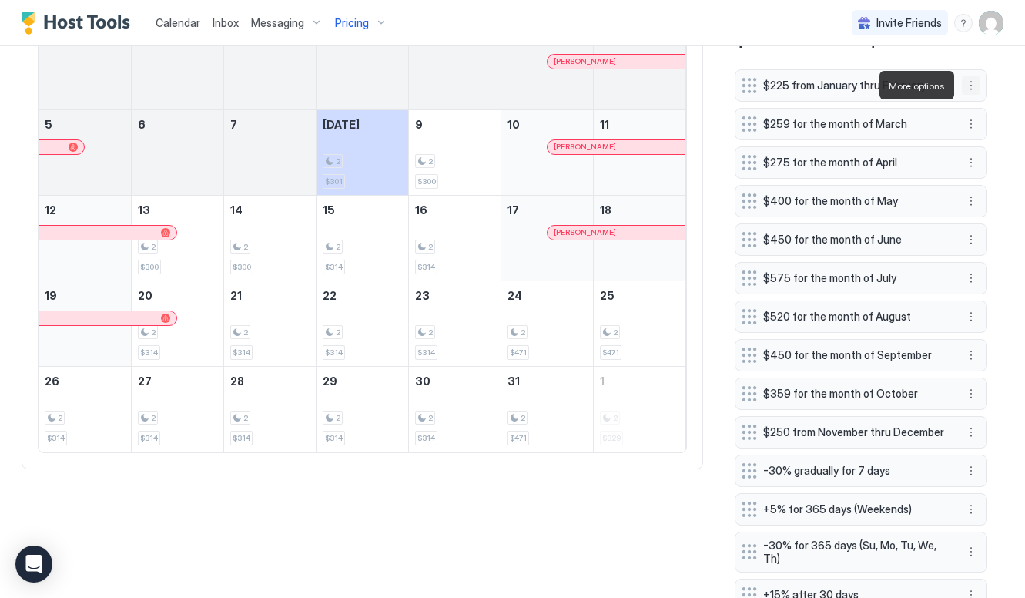
click at [970, 84] on button "More options" at bounding box center [971, 85] width 18 height 18
click at [989, 104] on span "Edit" at bounding box center [994, 107] width 17 height 12
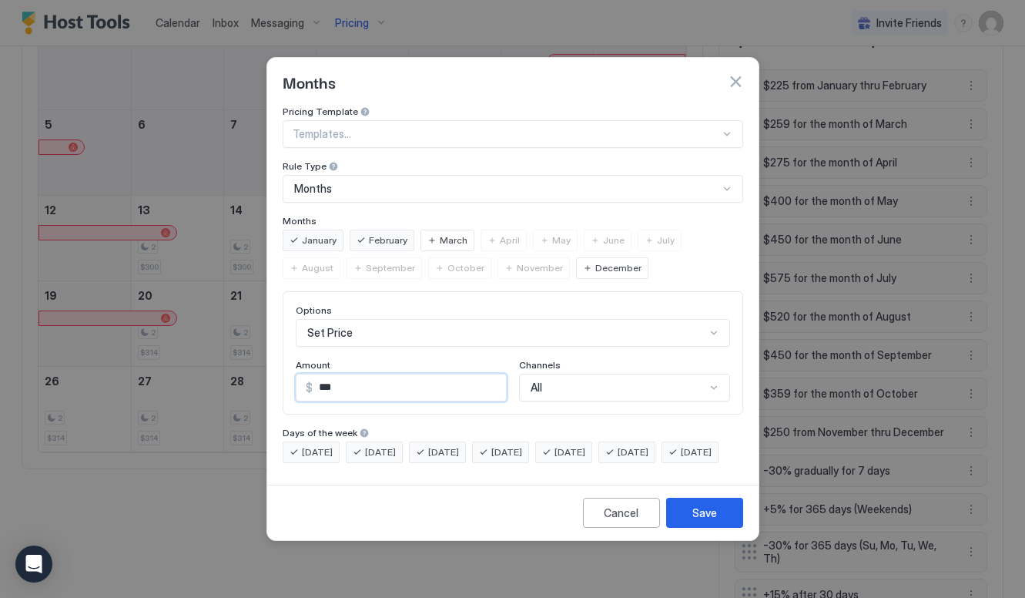
click at [344, 374] on input "***" at bounding box center [409, 387] width 193 height 26
type input "***"
click at [720, 520] on button "Save" at bounding box center [704, 512] width 77 height 30
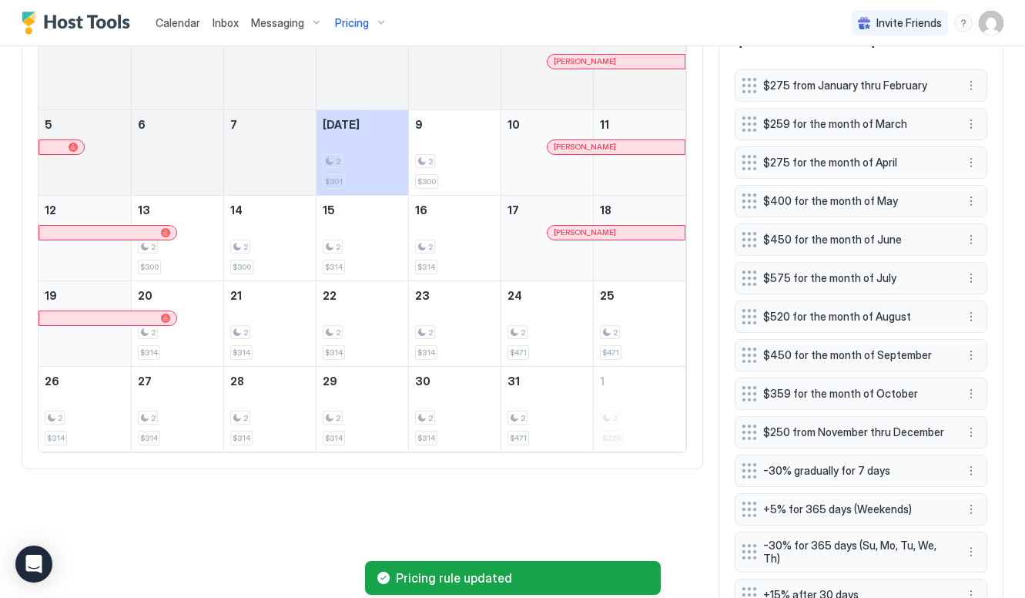
click at [961, 118] on div "$259 for the month of March" at bounding box center [861, 124] width 253 height 32
click at [966, 119] on button "More options" at bounding box center [971, 124] width 18 height 18
click at [970, 141] on div "Edit" at bounding box center [986, 145] width 34 height 12
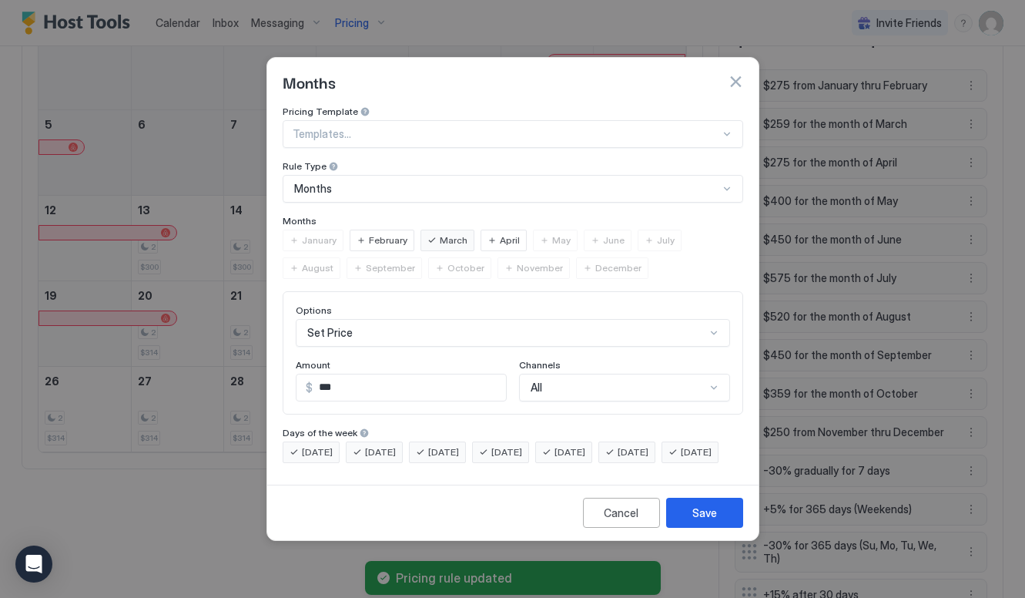
click at [386, 374] on input "***" at bounding box center [409, 387] width 193 height 26
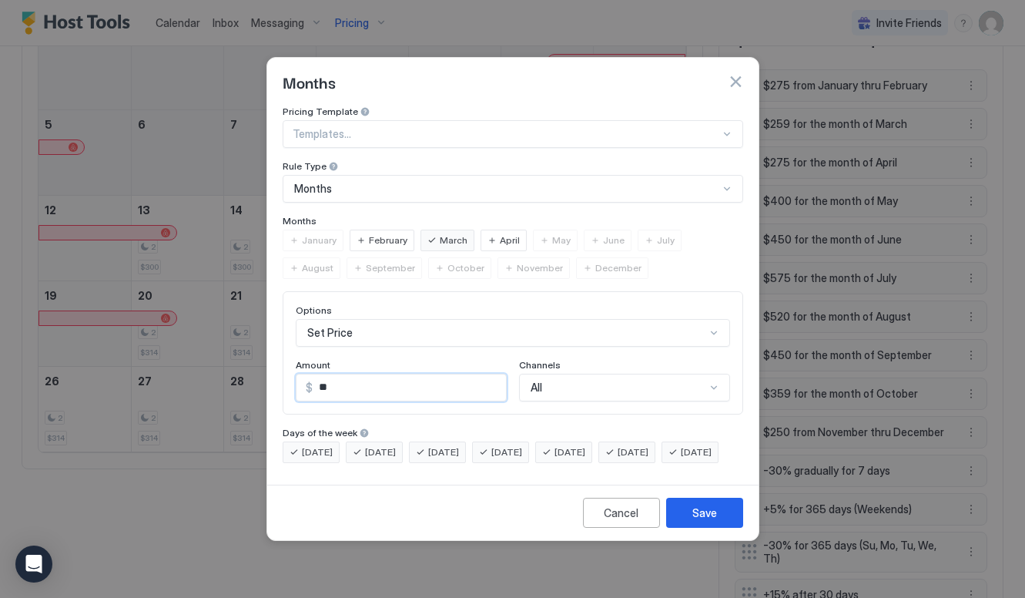
type input "***"
click at [706, 521] on div "Save" at bounding box center [704, 512] width 25 height 16
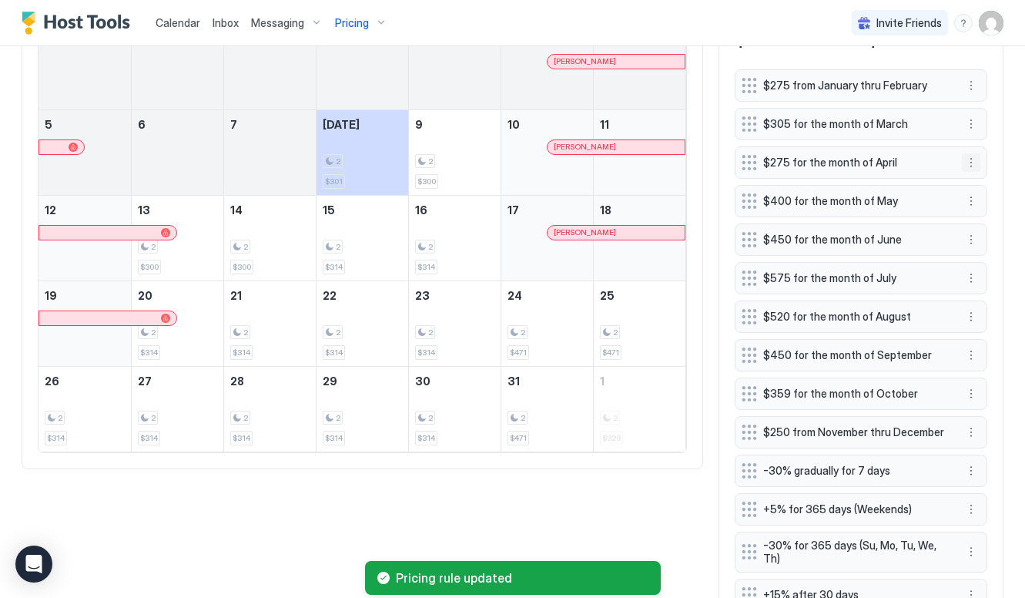
click at [972, 164] on button "More options" at bounding box center [971, 162] width 18 height 18
click at [984, 178] on div "Edit" at bounding box center [986, 184] width 34 height 12
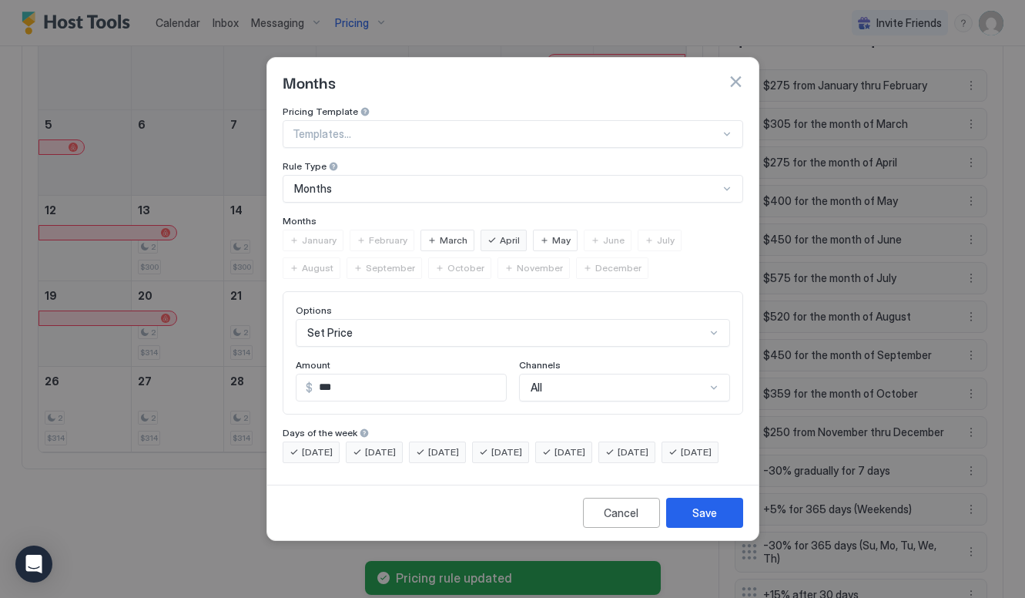
click at [424, 374] on input "***" at bounding box center [409, 387] width 193 height 26
type input "*"
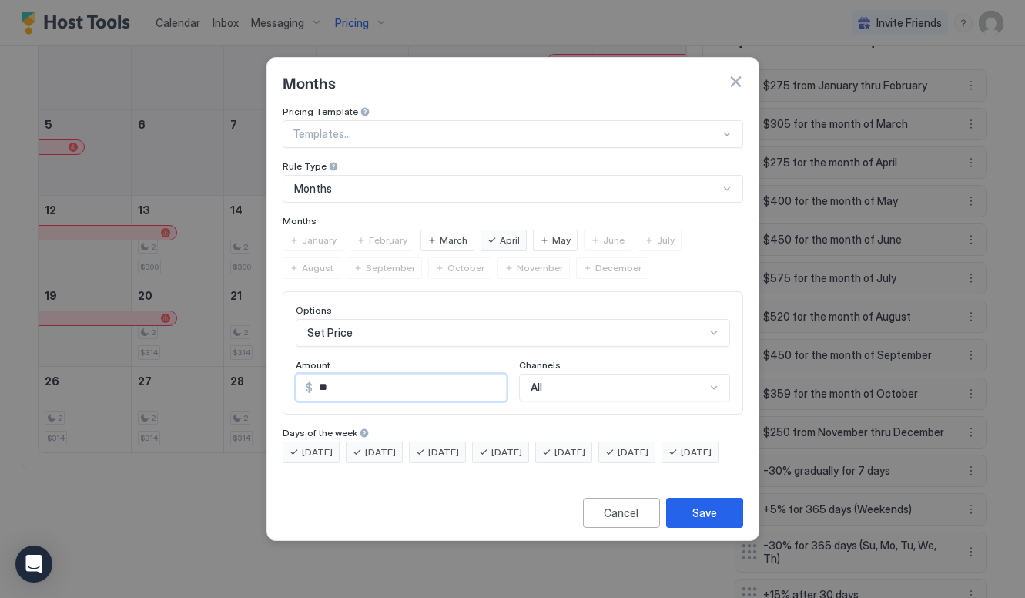
type input "***"
click at [698, 521] on div "Save" at bounding box center [704, 512] width 25 height 16
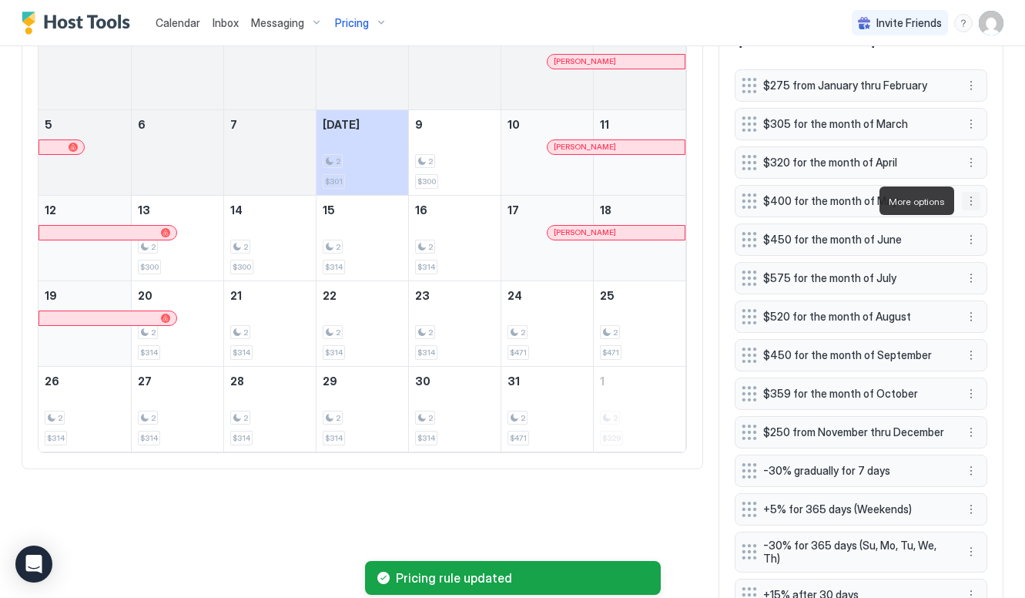
click at [971, 196] on button "More options" at bounding box center [971, 201] width 18 height 18
click at [997, 218] on span "Edit" at bounding box center [994, 222] width 17 height 12
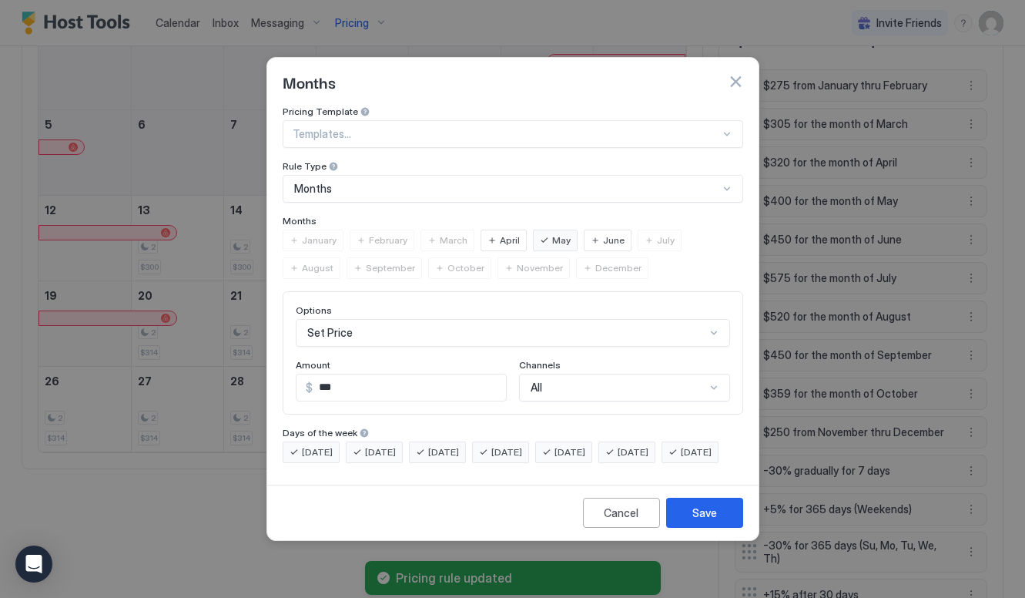
click at [363, 374] on input "***" at bounding box center [409, 387] width 193 height 26
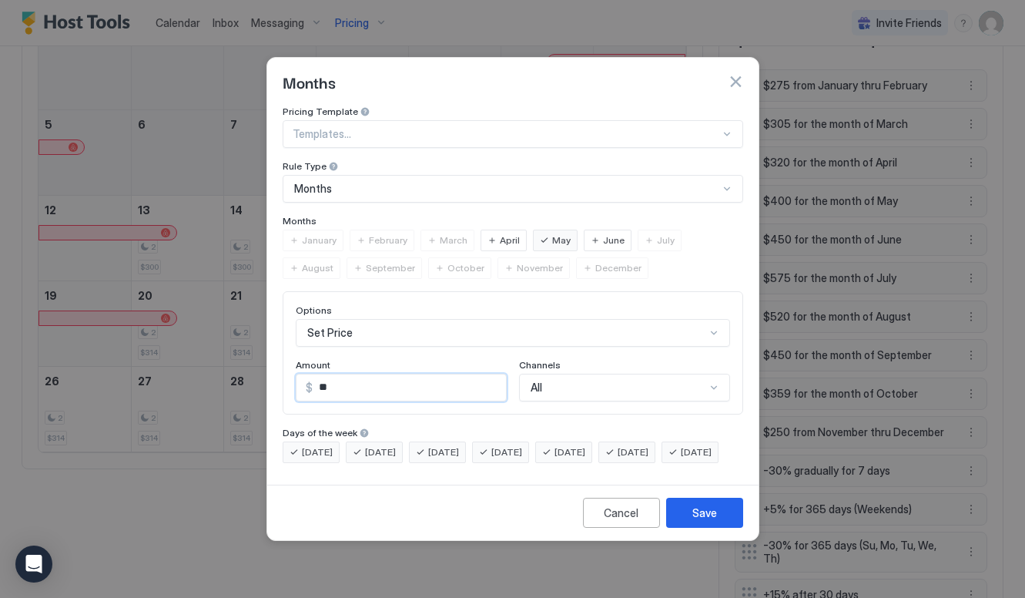
type input "***"
click at [718, 527] on button "Save" at bounding box center [704, 512] width 77 height 30
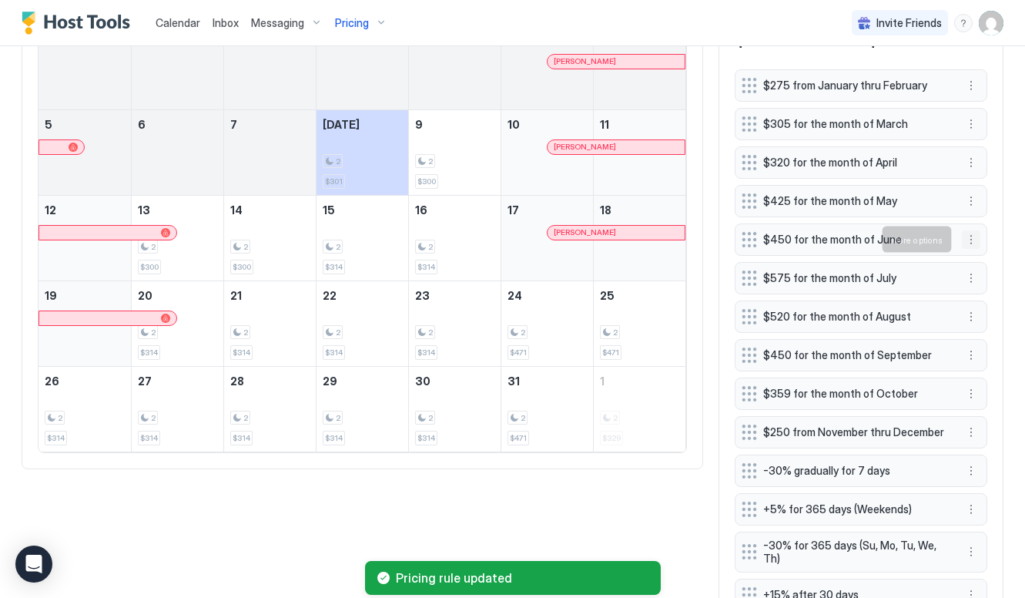
click at [974, 237] on button "More options" at bounding box center [971, 239] width 18 height 18
click at [979, 263] on div "Edit" at bounding box center [986, 261] width 34 height 12
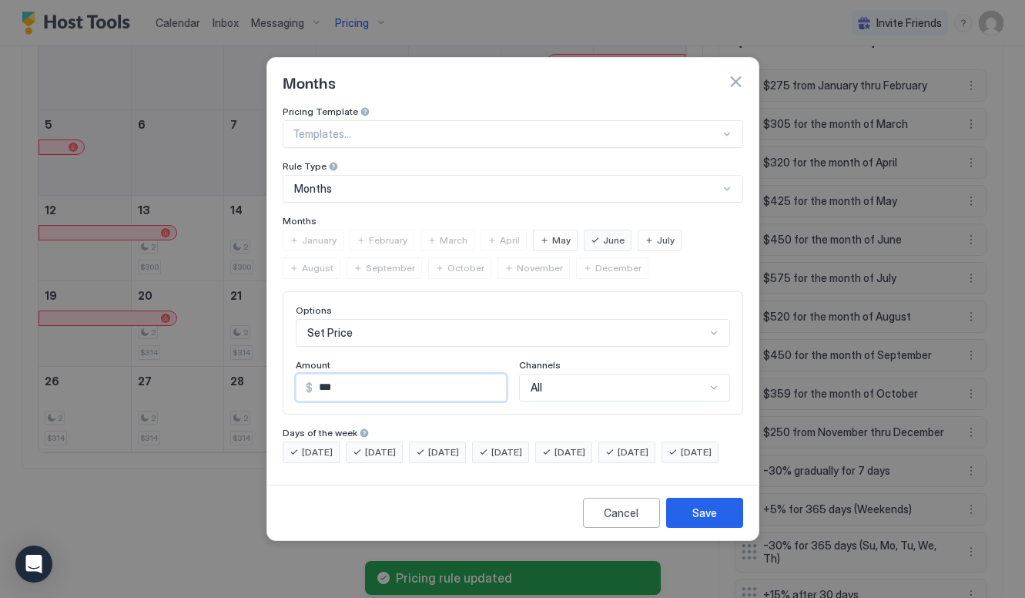
click at [432, 381] on input "***" at bounding box center [409, 387] width 193 height 26
type input "***"
click at [725, 517] on button "Save" at bounding box center [704, 512] width 77 height 30
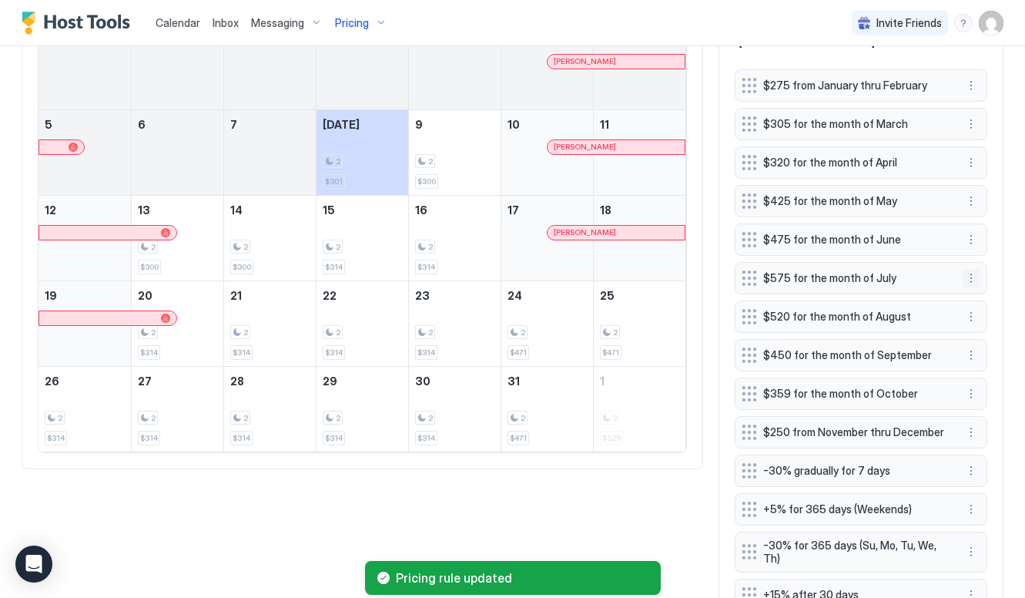
click at [966, 279] on button "More options" at bounding box center [971, 278] width 18 height 18
click at [963, 308] on div "Edit" at bounding box center [992, 299] width 58 height 25
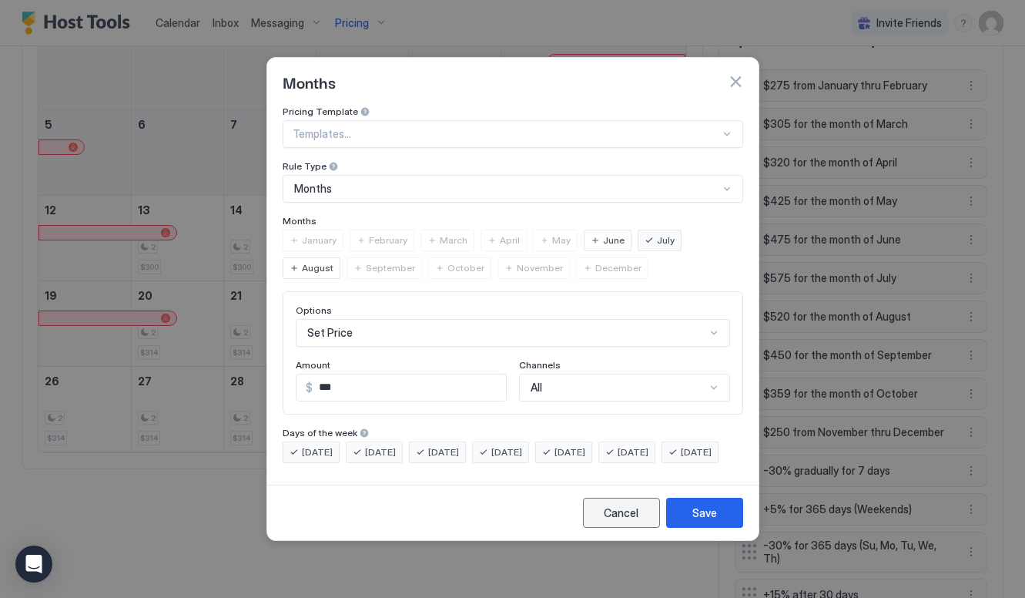
click at [617, 521] on div "Cancel" at bounding box center [621, 512] width 35 height 16
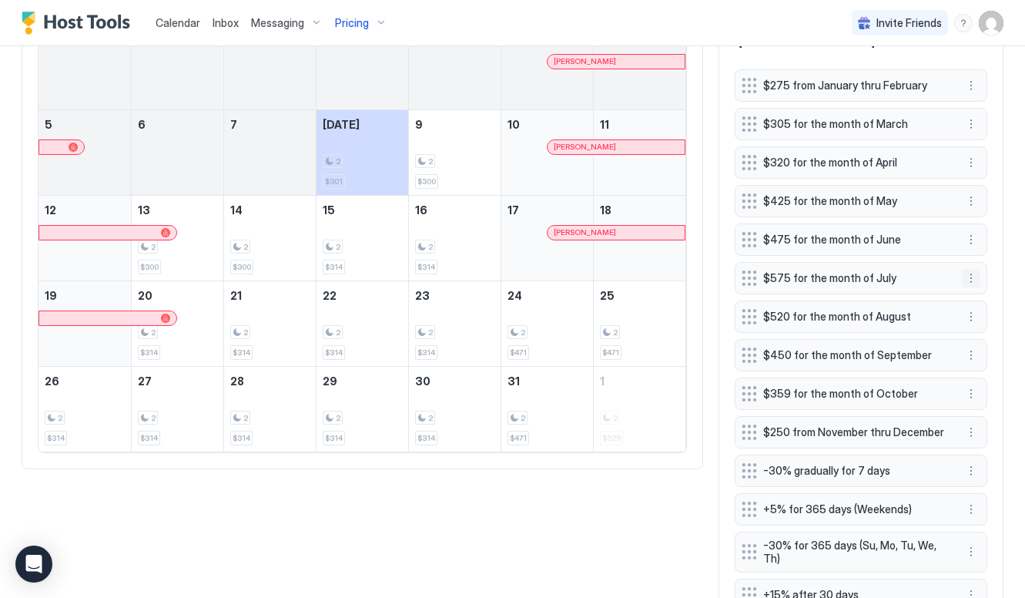
click at [976, 269] on button "More options" at bounding box center [971, 278] width 18 height 18
click at [973, 294] on div "Edit" at bounding box center [986, 299] width 34 height 12
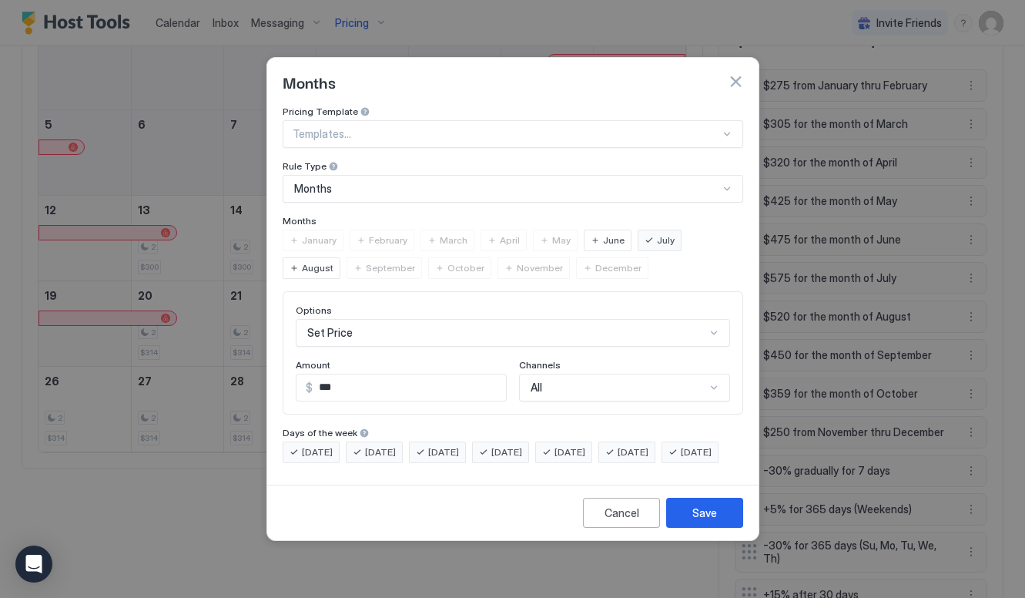
click at [440, 388] on div "Options Set Price Amount $ *** Channels All" at bounding box center [512, 352] width 460 height 123
click at [440, 374] on input "***" at bounding box center [409, 387] width 193 height 26
type input "***"
click at [706, 521] on div "Save" at bounding box center [704, 512] width 25 height 16
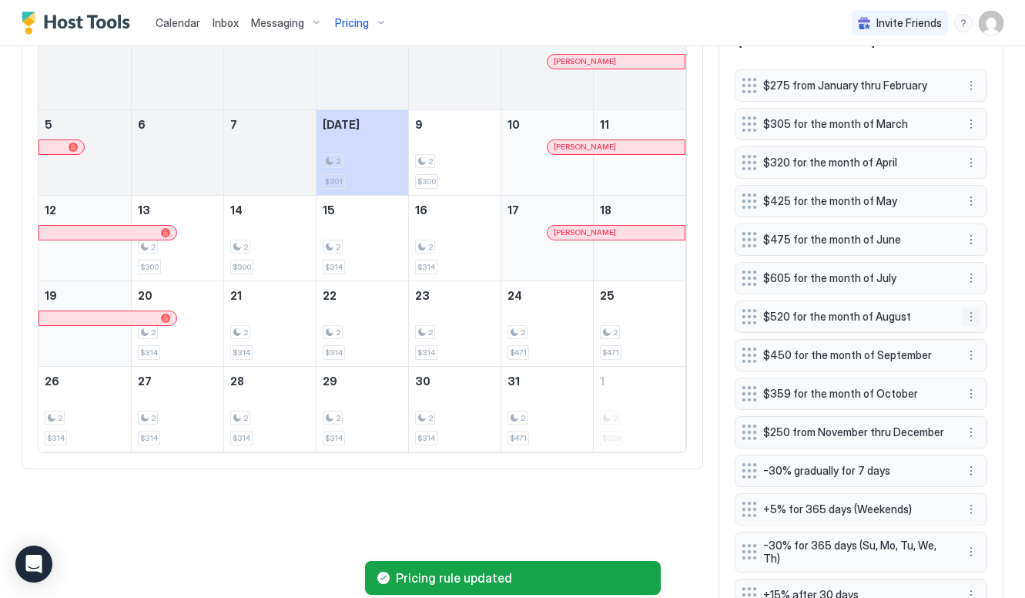
click at [968, 319] on button "More options" at bounding box center [971, 316] width 18 height 18
click at [976, 336] on div "Edit" at bounding box center [986, 338] width 34 height 12
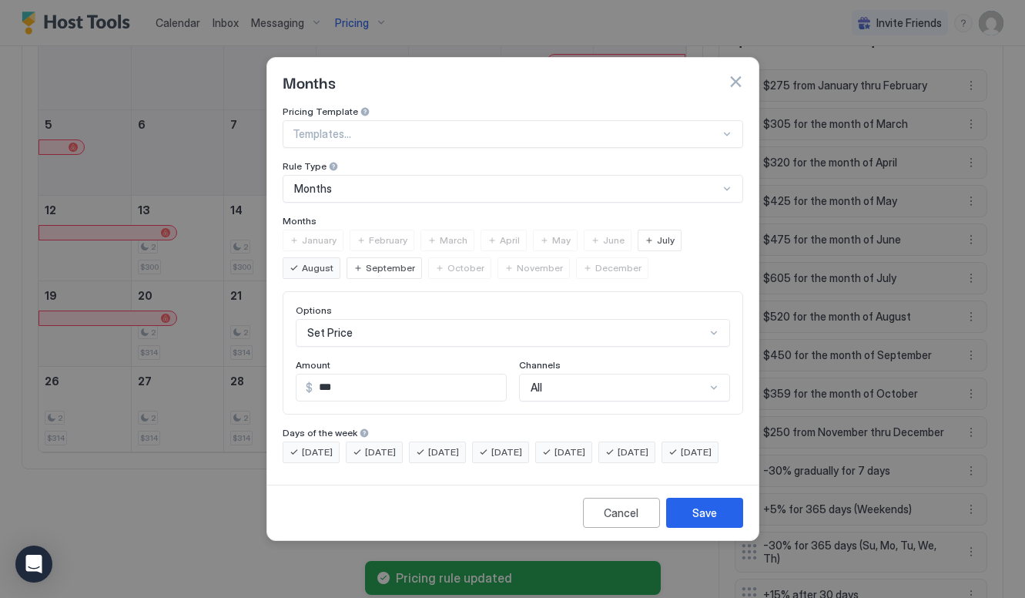
click at [454, 374] on input "***" at bounding box center [409, 387] width 193 height 26
type input "***"
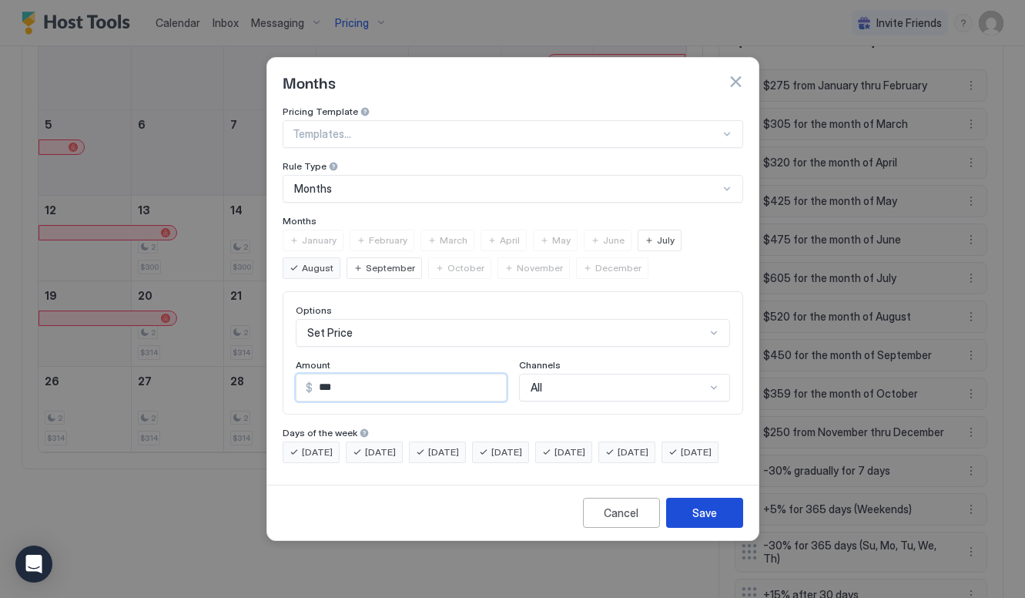
click at [728, 527] on button "Save" at bounding box center [704, 512] width 77 height 30
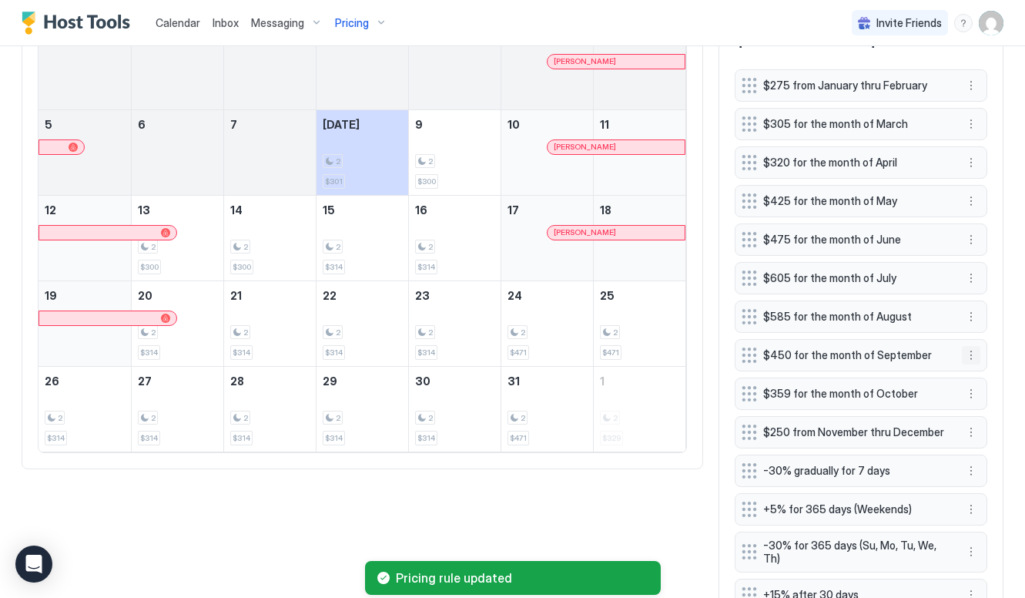
click at [972, 353] on button "More options" at bounding box center [971, 355] width 18 height 18
click at [976, 375] on div "Edit" at bounding box center [986, 376] width 34 height 12
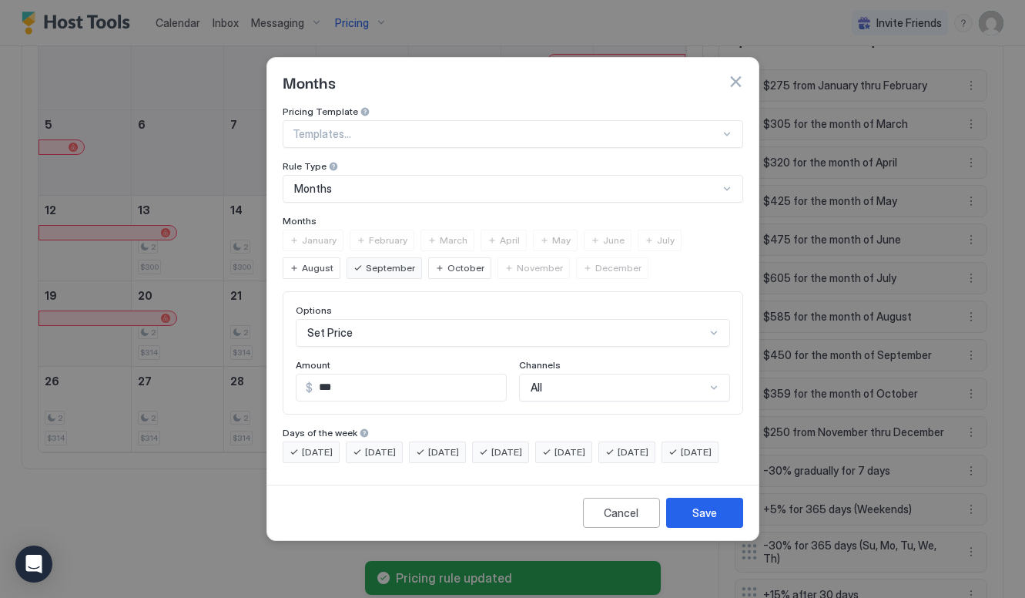
click at [385, 380] on input "***" at bounding box center [409, 387] width 193 height 26
type input "***"
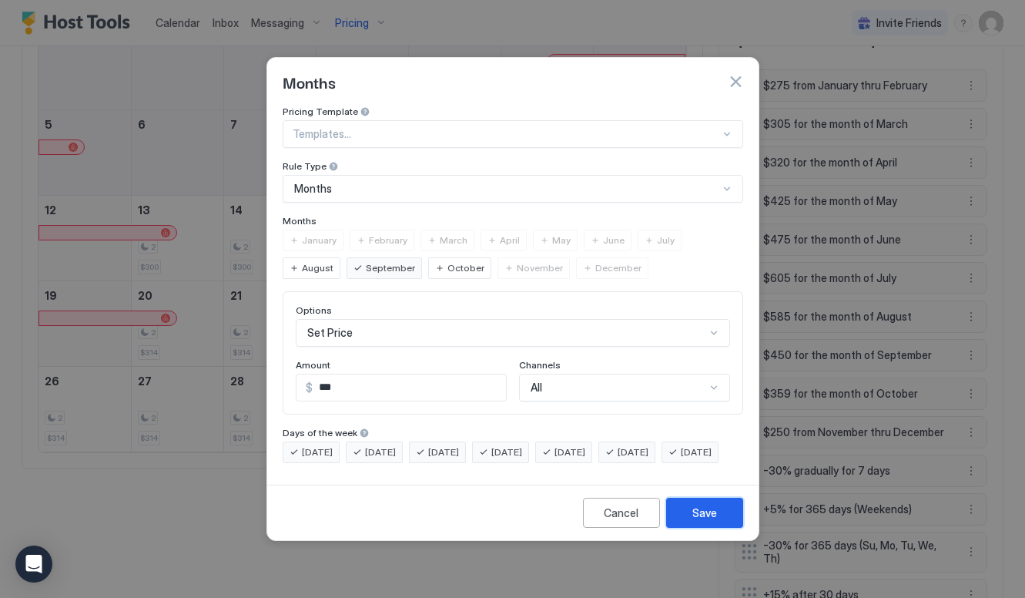
click at [704, 516] on button "Save" at bounding box center [704, 512] width 77 height 30
